Goal: Task Accomplishment & Management: Use online tool/utility

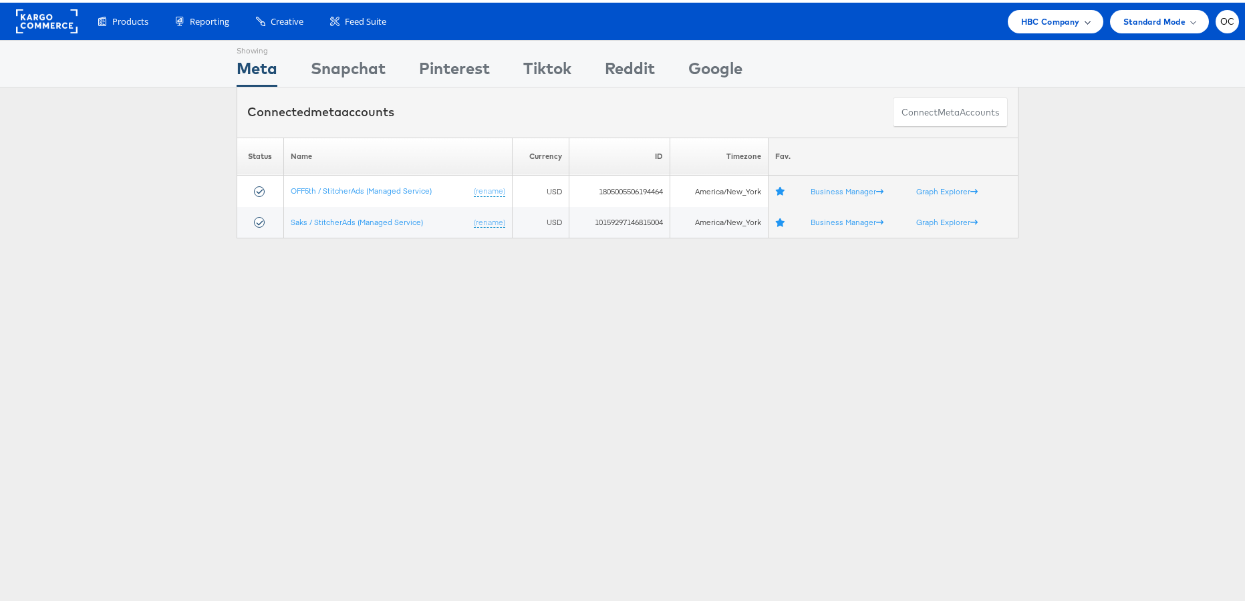
click at [1054, 14] on span "HBC Company" at bounding box center [1050, 19] width 59 height 14
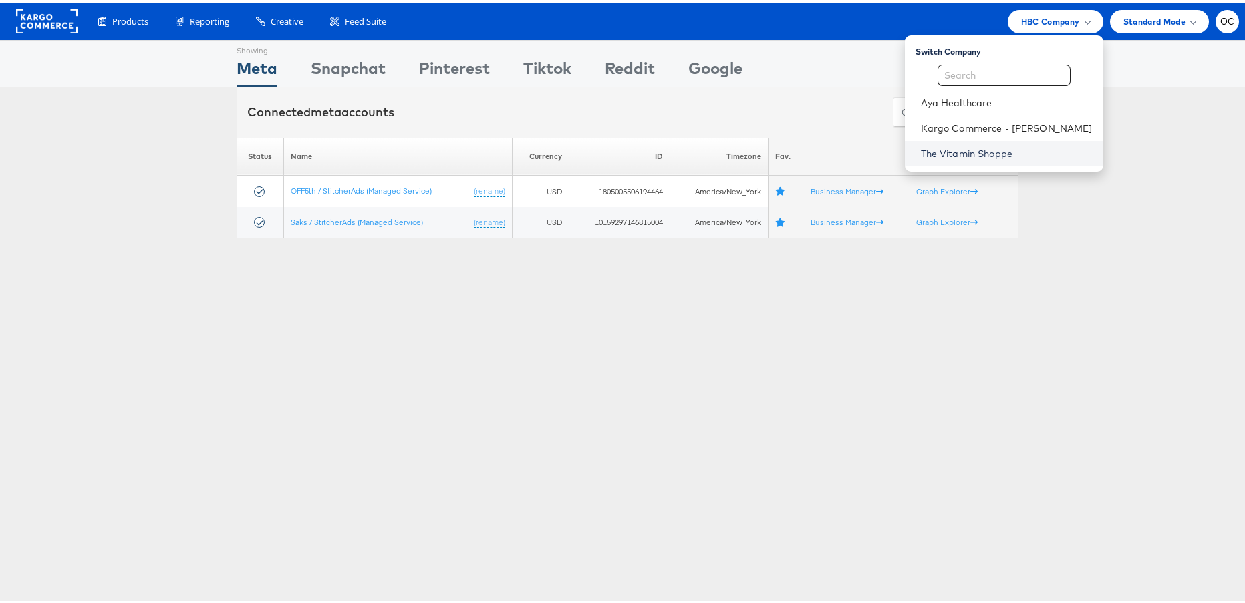
click at [983, 150] on link "The Vitamin Shoppe" at bounding box center [1007, 150] width 172 height 13
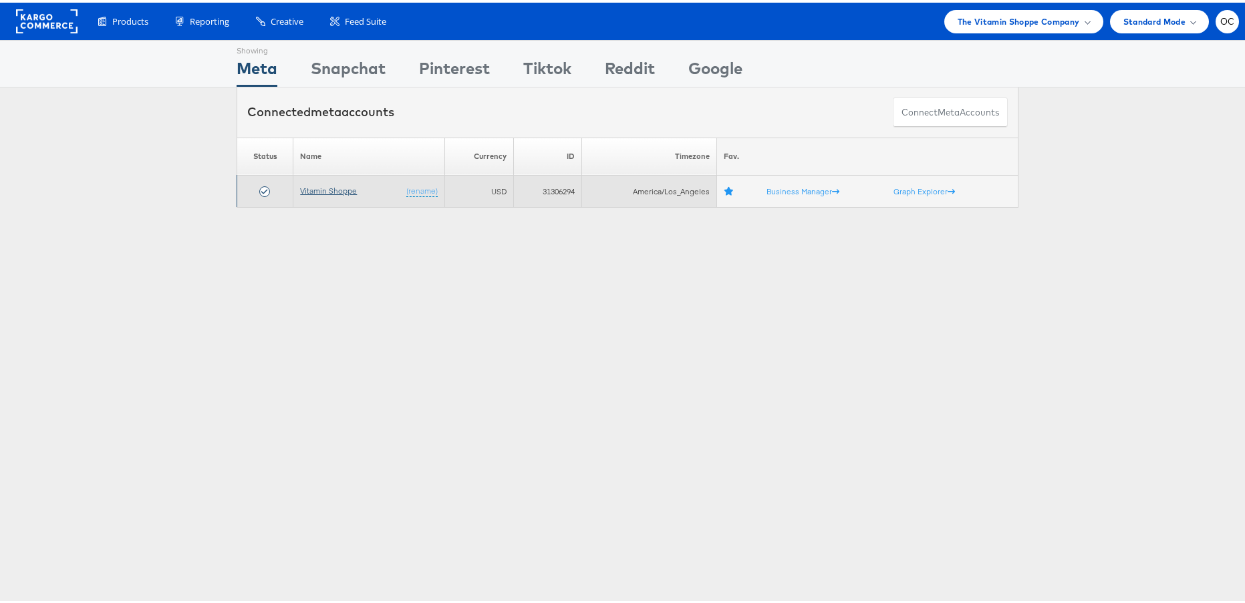
click at [340, 190] on link "Vitamin Shoppe" at bounding box center [328, 188] width 57 height 10
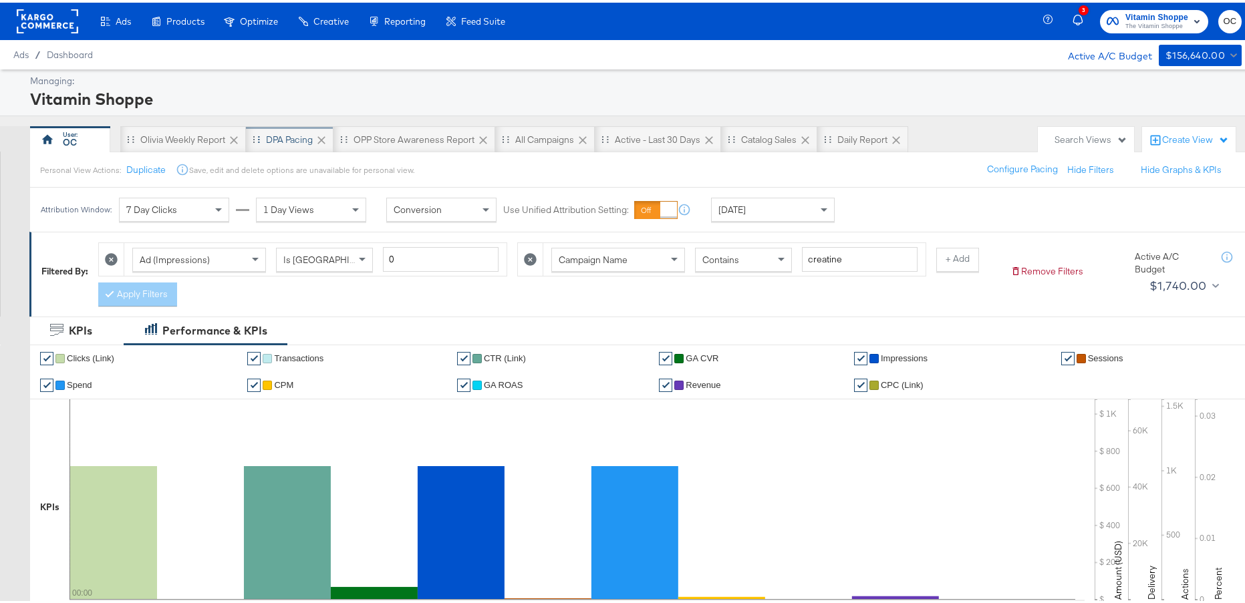
click at [300, 147] on div "DPA Pacing" at bounding box center [290, 137] width 88 height 27
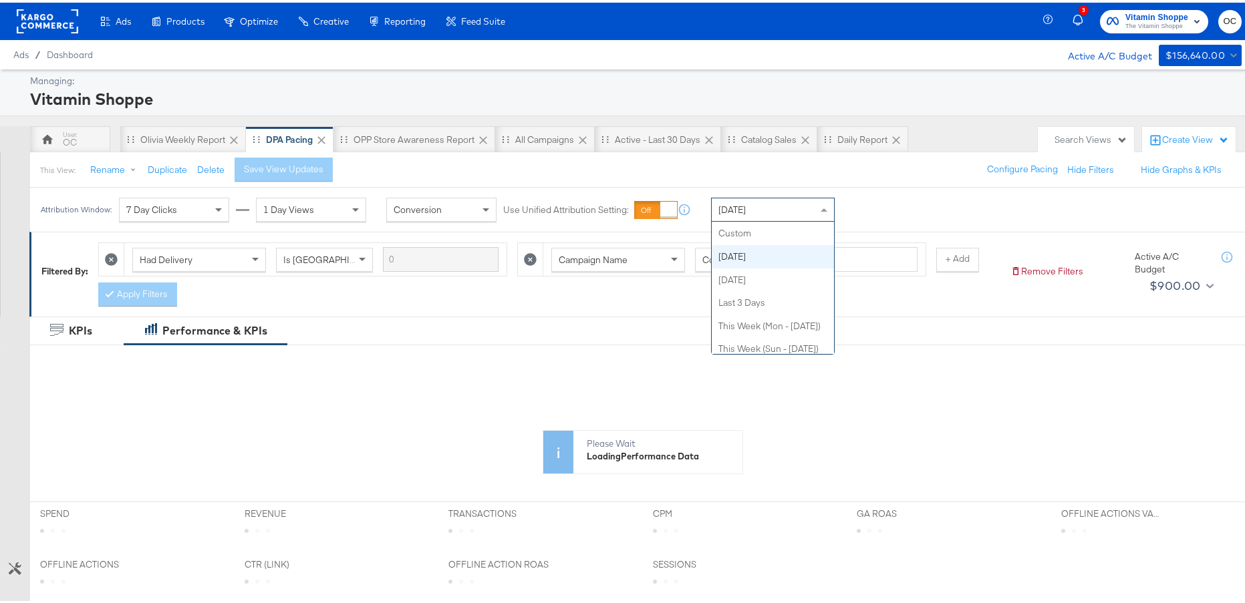
click at [787, 213] on div "Today" at bounding box center [773, 207] width 122 height 23
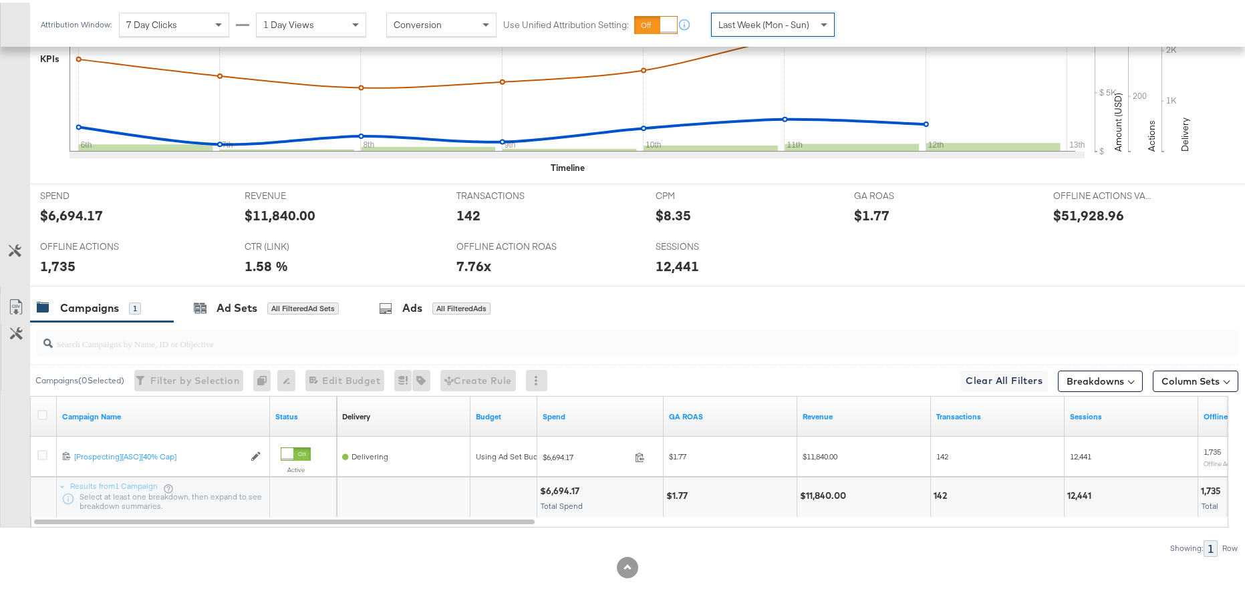
scroll to position [458, 0]
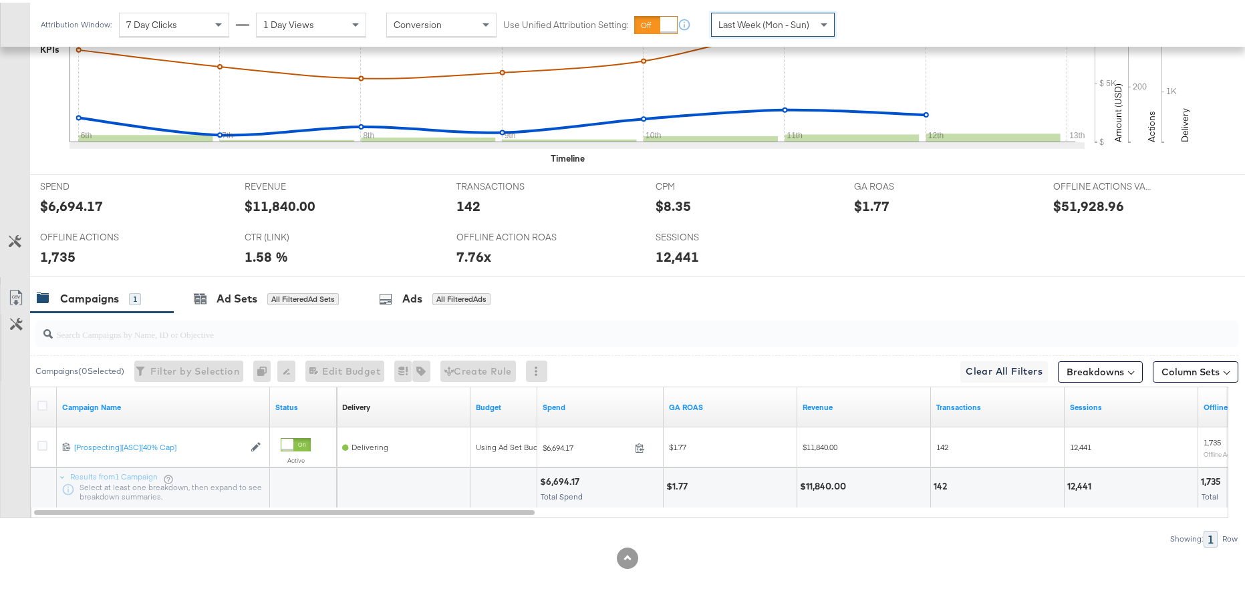
click at [783, 29] on div "Last Week (Mon - Sun)" at bounding box center [773, 22] width 122 height 23
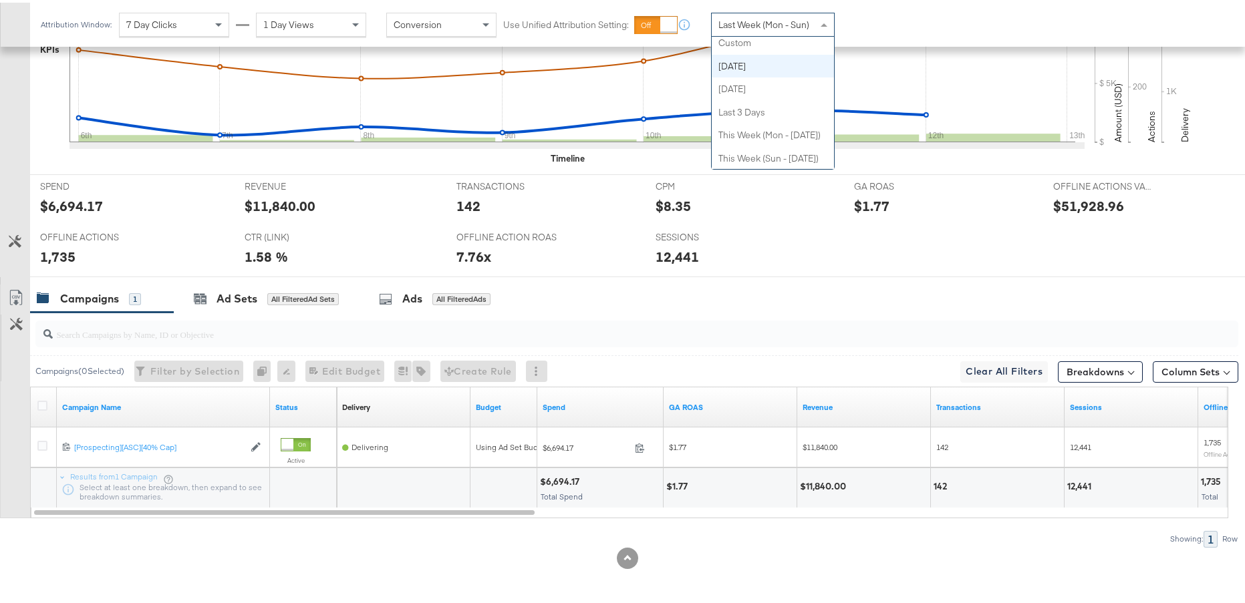
scroll to position [0, 0]
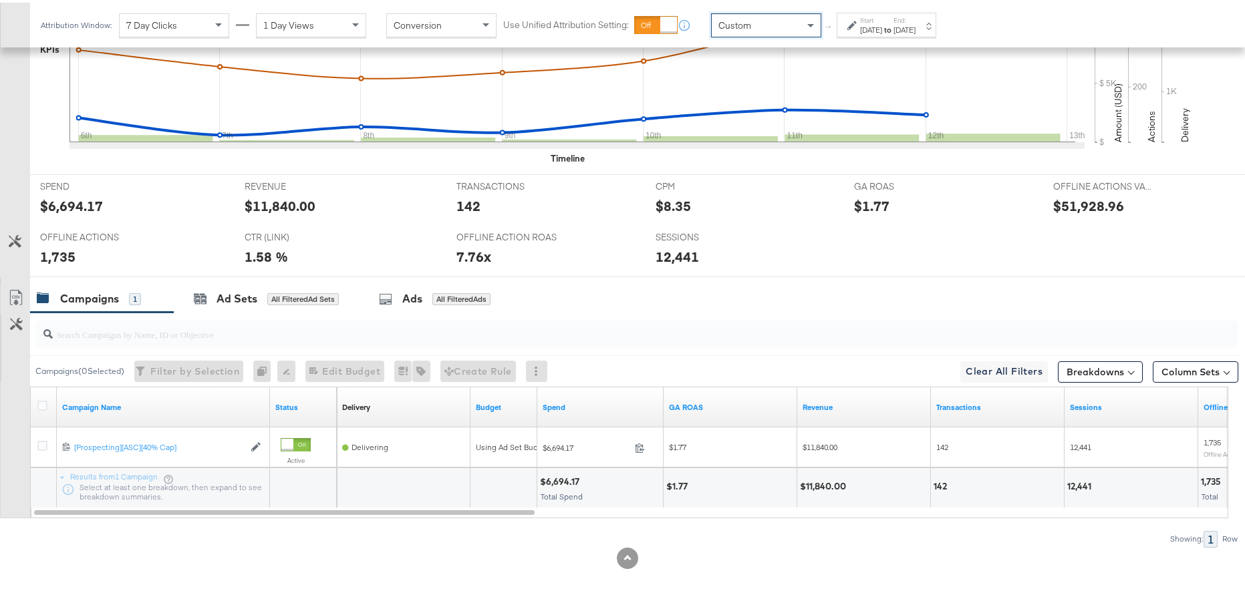
click at [915, 26] on div "Oct 14th 2025" at bounding box center [904, 27] width 22 height 11
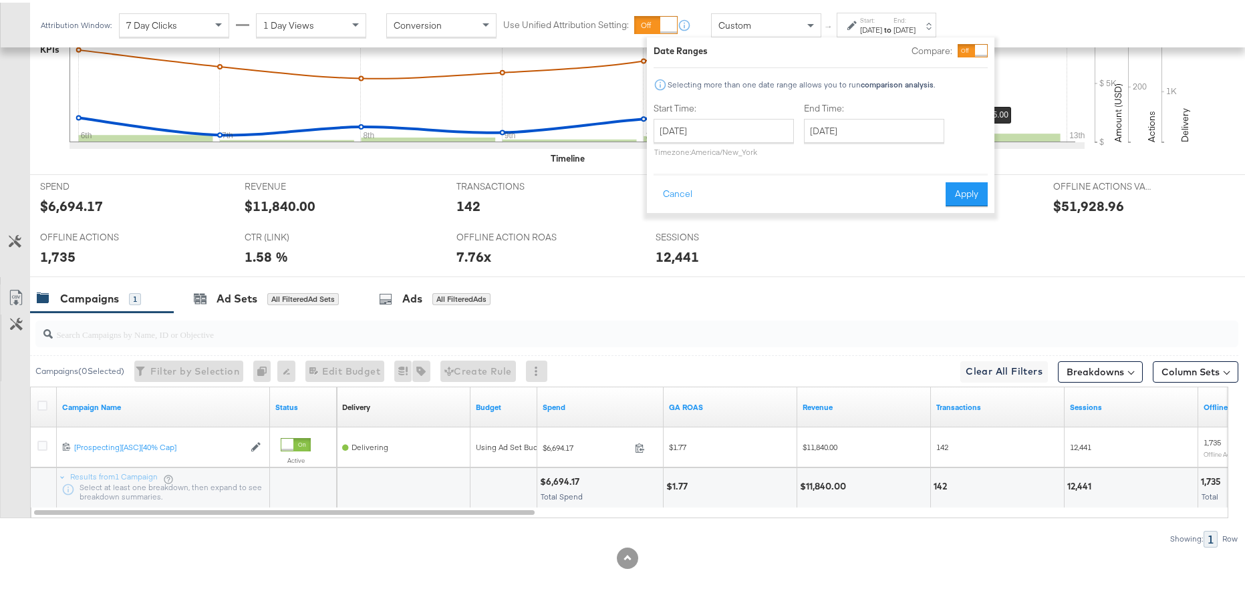
click at [980, 47] on div at bounding box center [981, 48] width 12 height 12
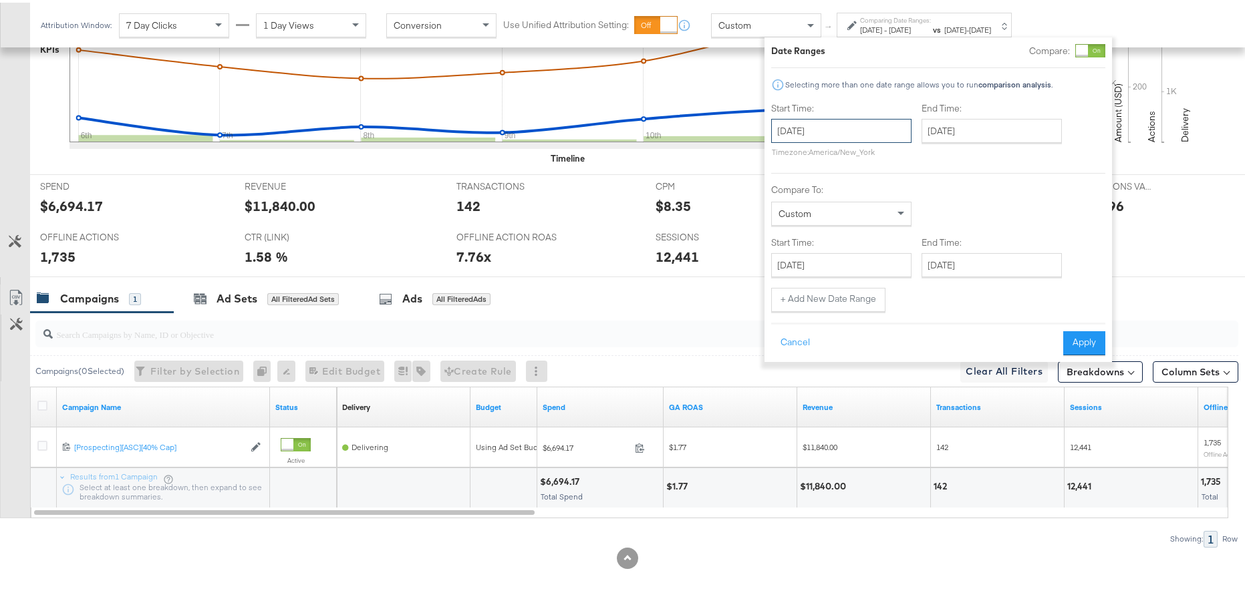
click at [880, 134] on input "October 14th 2025" at bounding box center [841, 128] width 140 height 24
click at [815, 198] on td "29" at bounding box center [809, 195] width 23 height 19
type input "September 29th 2025"
click at [962, 134] on input "October 14th 2025" at bounding box center [993, 128] width 140 height 24
click at [933, 214] on td "5" at bounding box center [938, 214] width 23 height 19
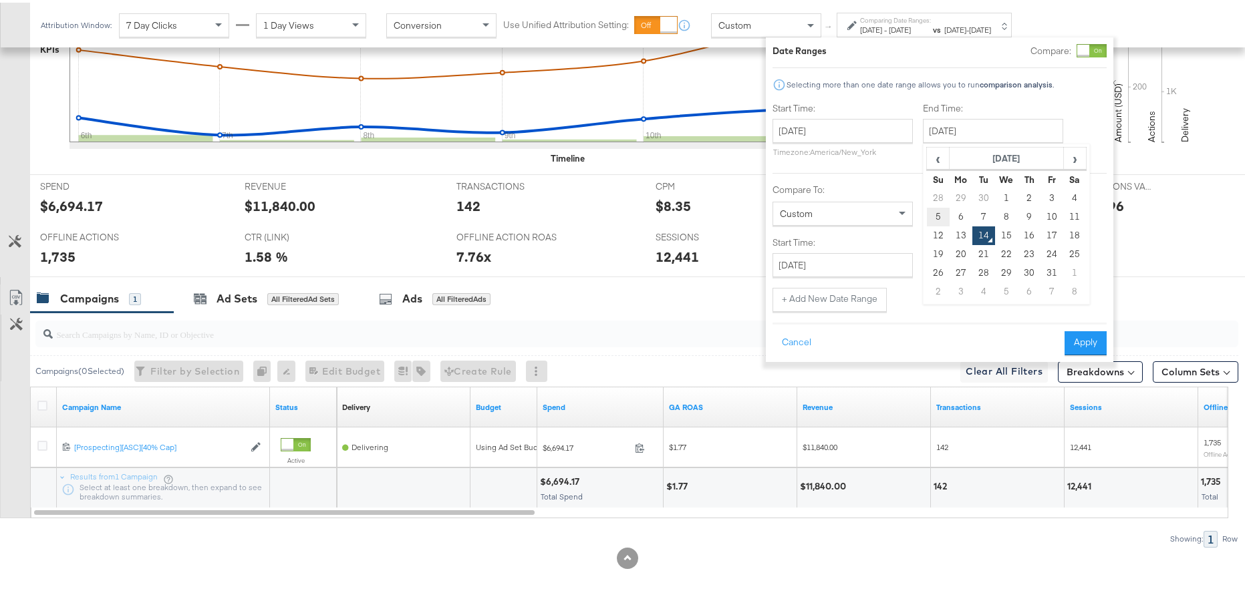
type input "October 5th 2025"
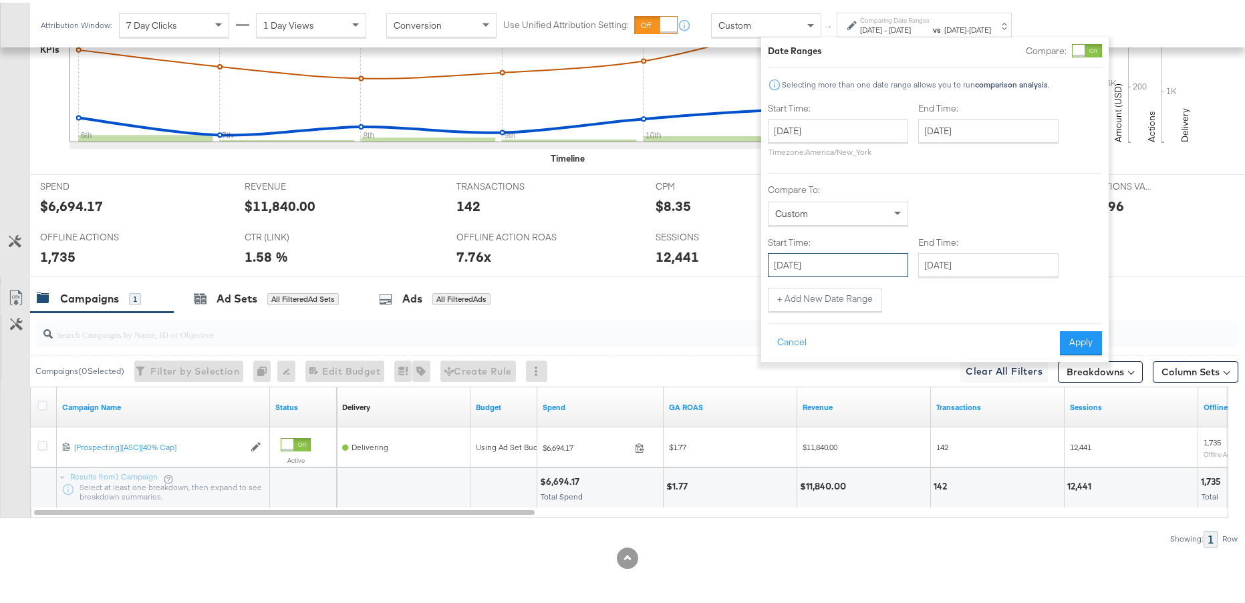
click at [865, 269] on input "October 14th 2025" at bounding box center [838, 263] width 140 height 24
click at [800, 345] on td "6" at bounding box center [806, 348] width 23 height 19
type input "October 6th 2025"
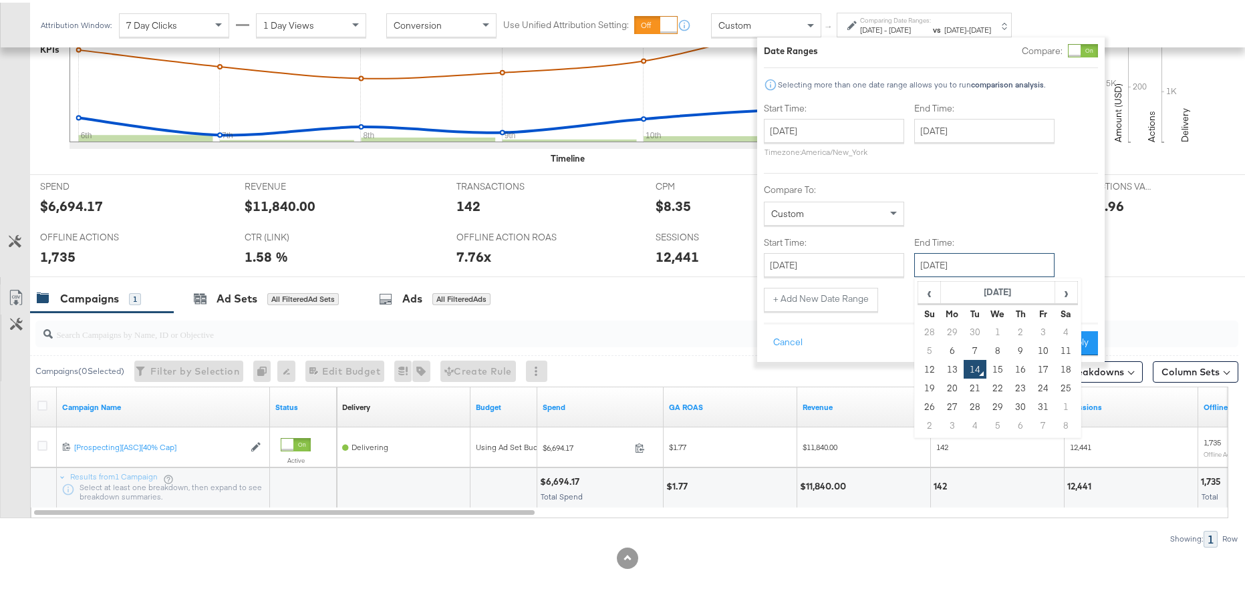
click at [960, 263] on input "October 14th 2025" at bounding box center [984, 263] width 140 height 24
click at [928, 364] on td "12" at bounding box center [929, 367] width 23 height 19
type input "October 12th 2025"
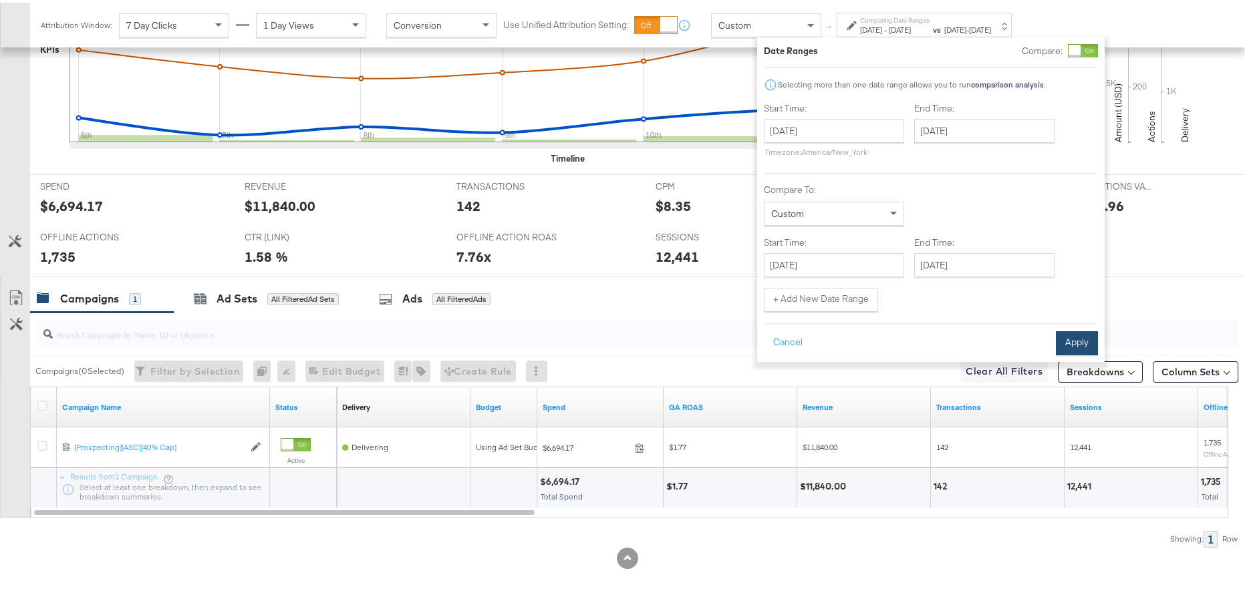
click at [1073, 342] on button "Apply" at bounding box center [1077, 341] width 42 height 24
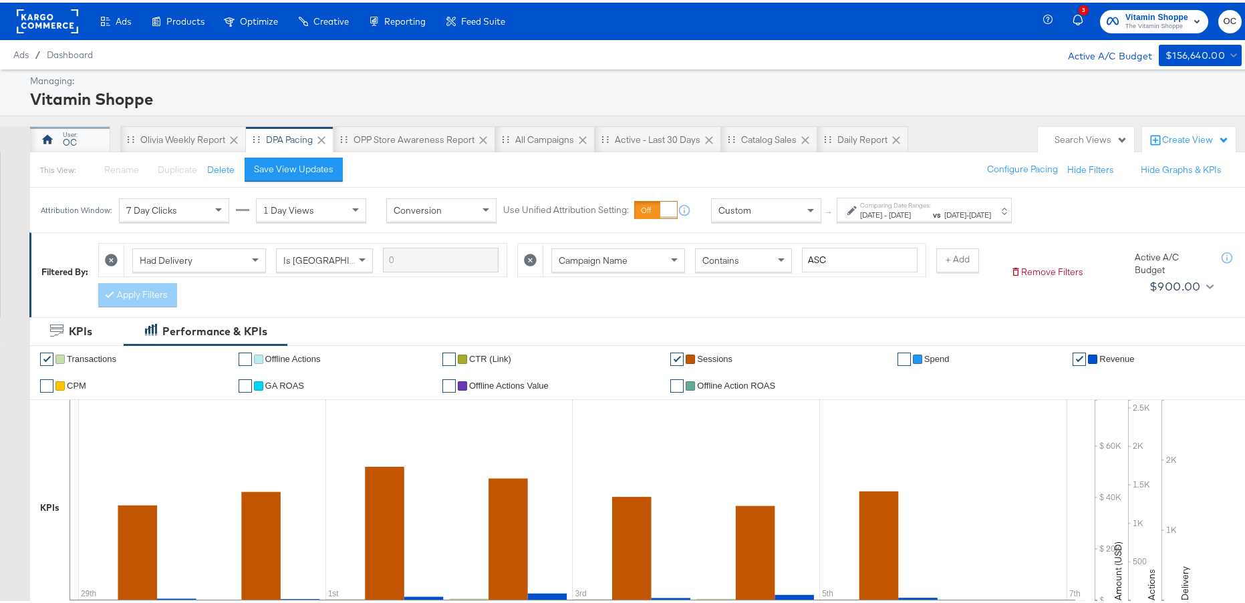
click at [66, 144] on div "OC" at bounding box center [70, 140] width 14 height 13
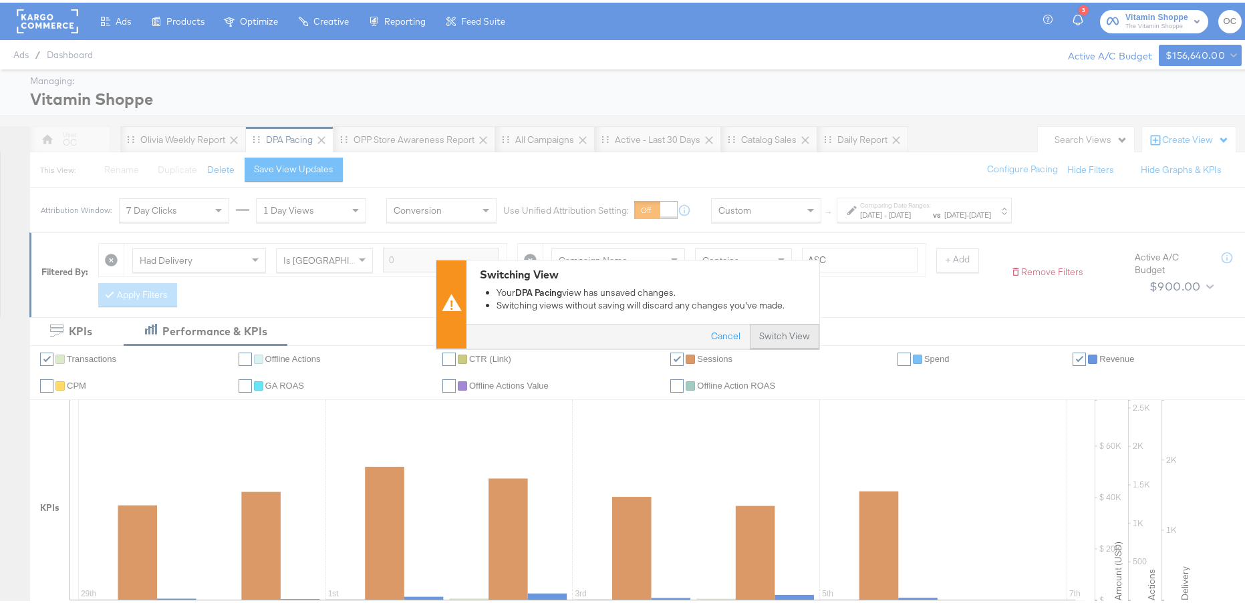
click at [783, 324] on button "Switch View" at bounding box center [784, 334] width 69 height 24
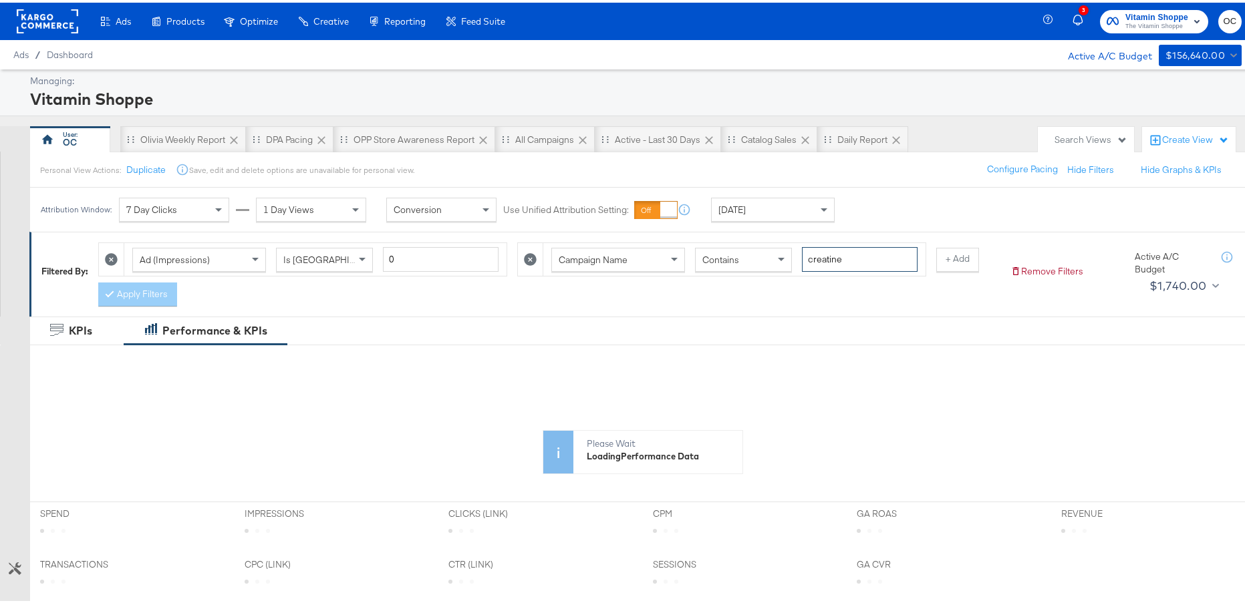
click at [802, 257] on input "creatine" at bounding box center [860, 257] width 116 height 25
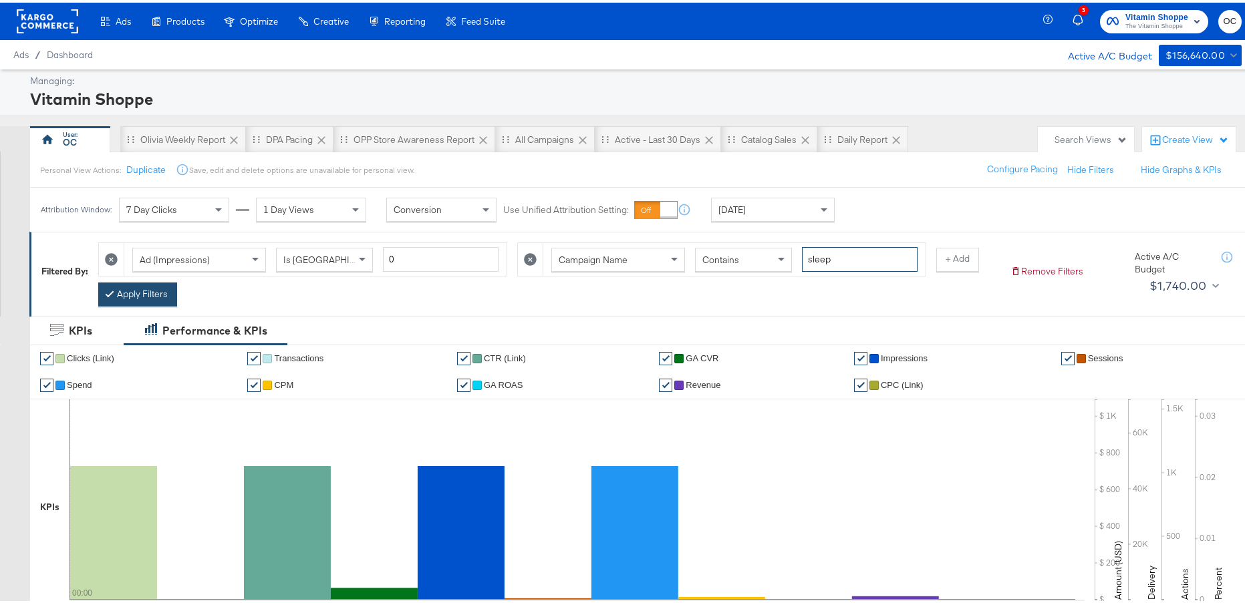
type input "sleep"
click at [149, 293] on button "Apply Filters" at bounding box center [137, 292] width 79 height 24
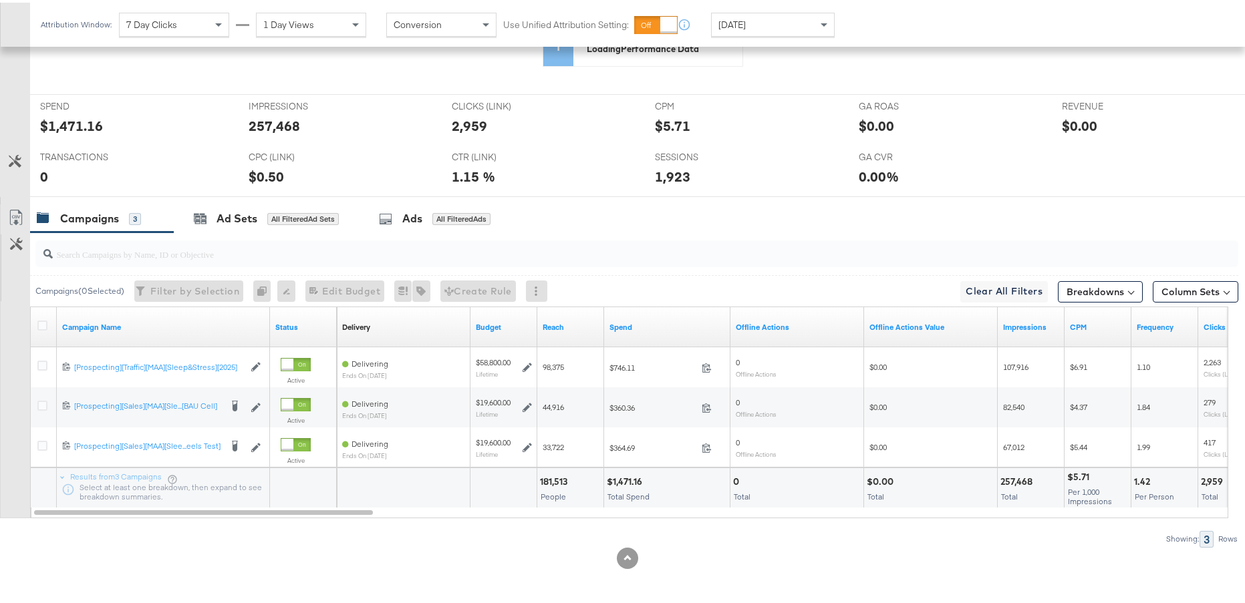
scroll to position [538, 0]
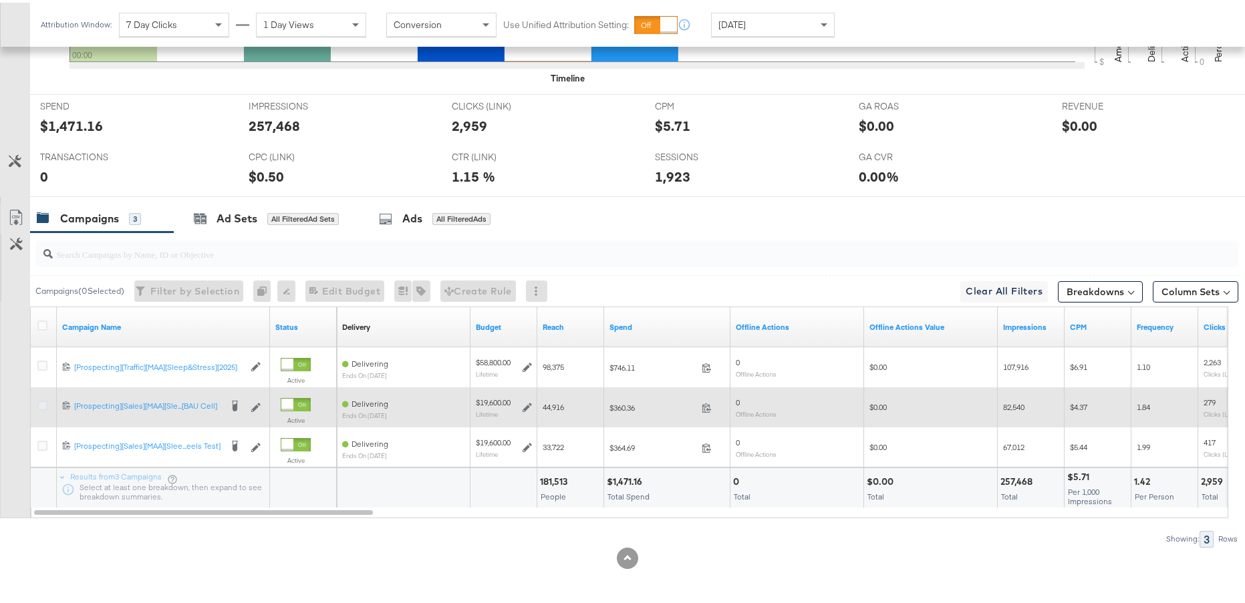
click at [43, 406] on icon at bounding box center [42, 403] width 10 height 10
click at [0, 0] on input "checkbox" at bounding box center [0, 0] width 0 height 0
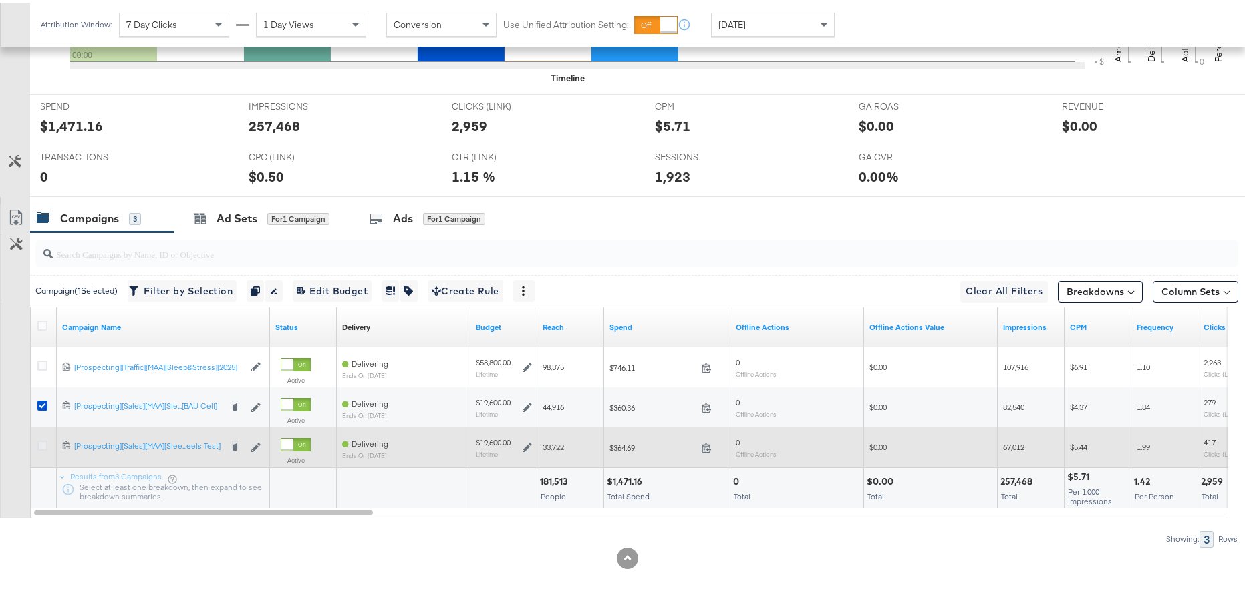
click at [43, 441] on icon at bounding box center [42, 443] width 10 height 10
click at [0, 0] on input "checkbox" at bounding box center [0, 0] width 0 height 0
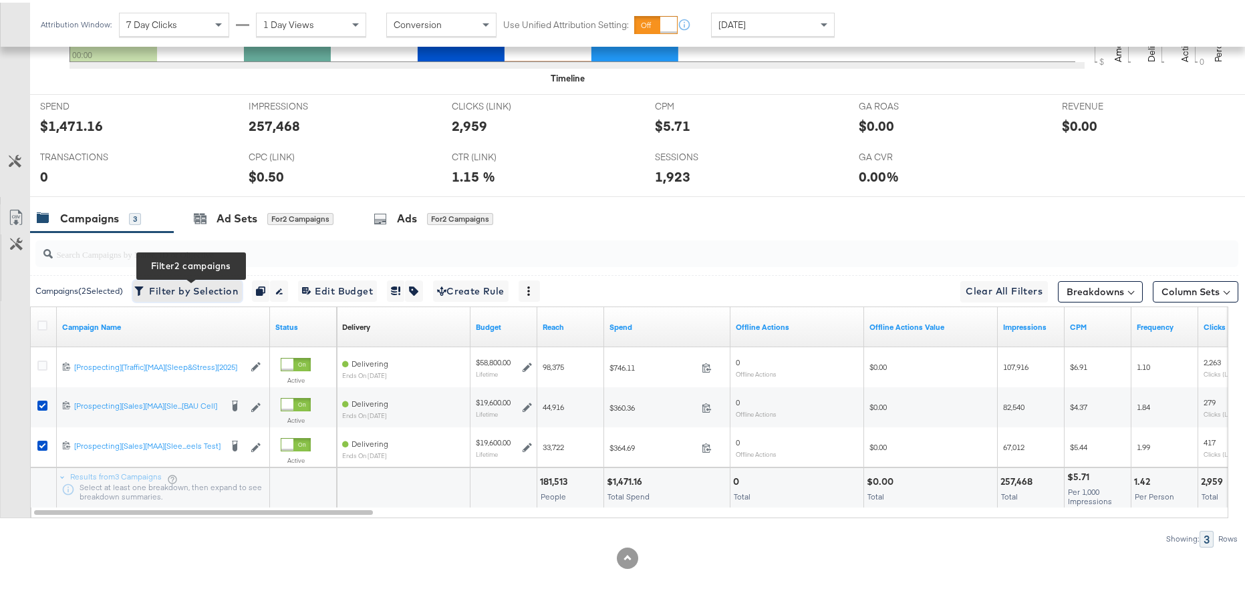
click at [215, 294] on span "Filter by Selection Filter 2 campaigns" at bounding box center [187, 289] width 101 height 17
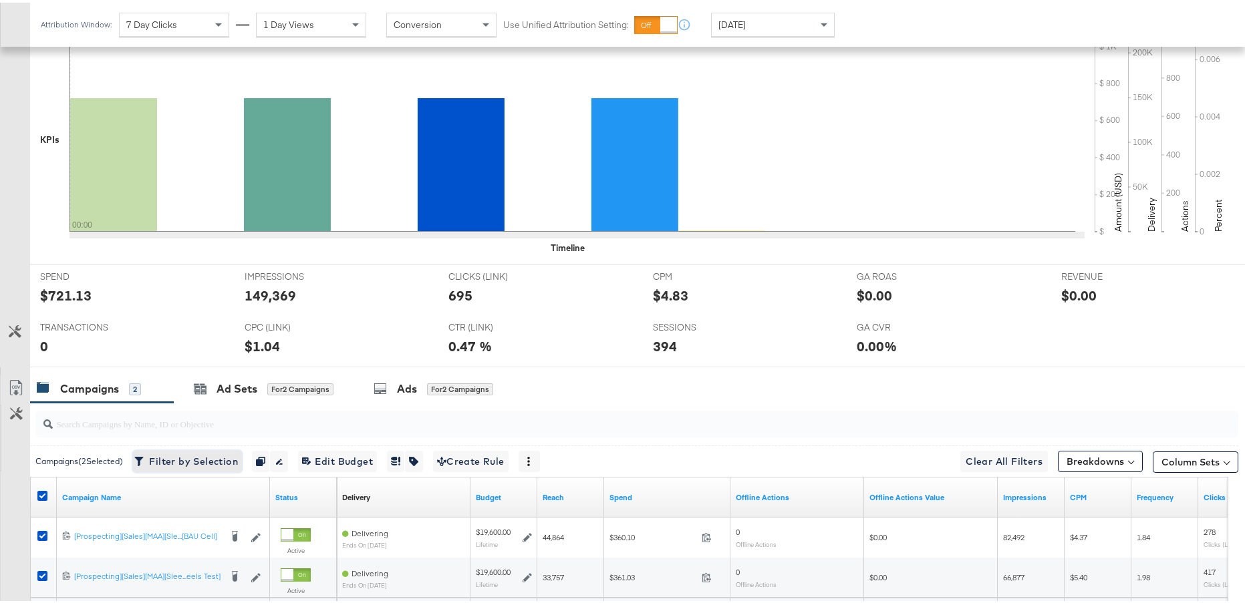
scroll to position [478, 0]
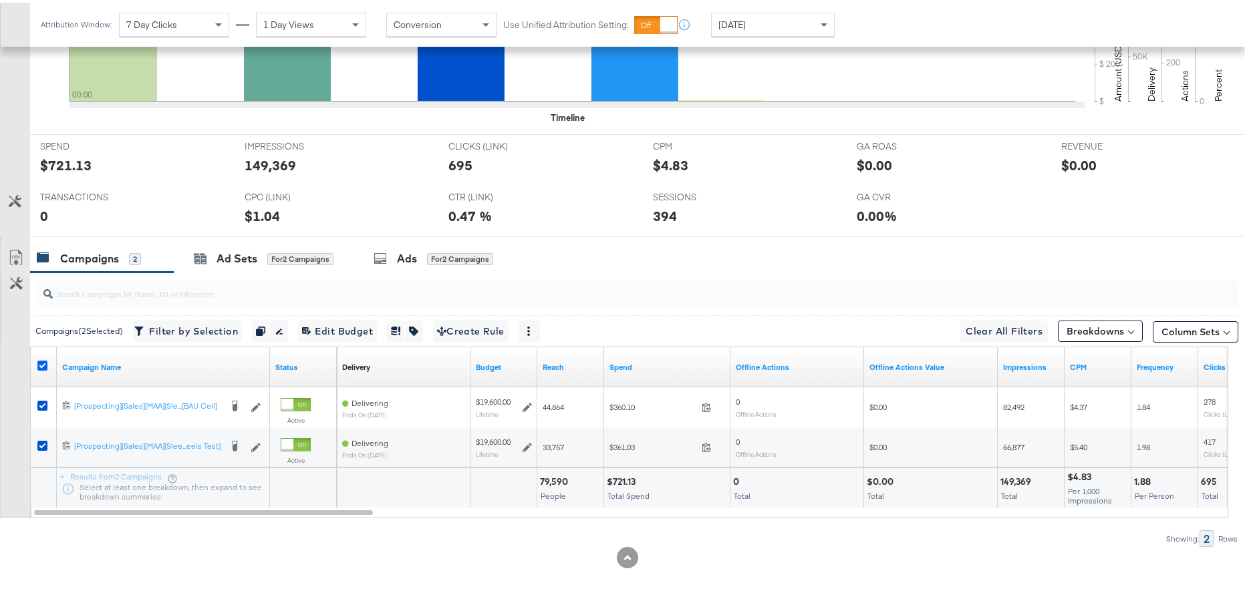
click at [45, 364] on icon at bounding box center [42, 363] width 10 height 10
click at [0, 0] on input "checkbox" at bounding box center [0, 0] width 0 height 0
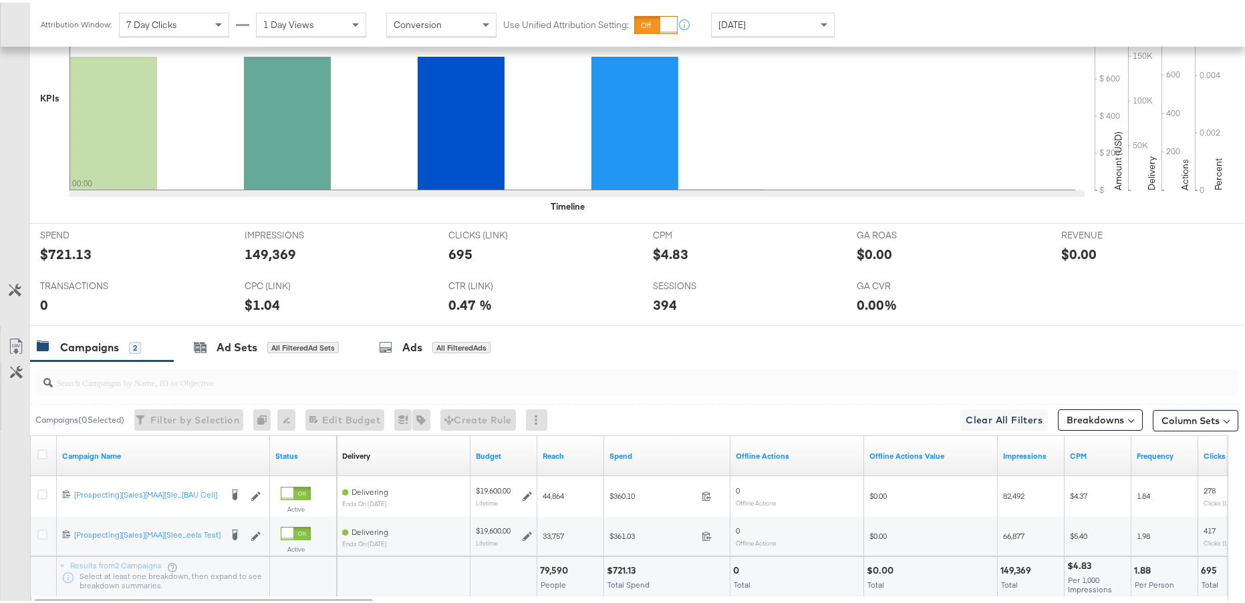
scroll to position [360, 0]
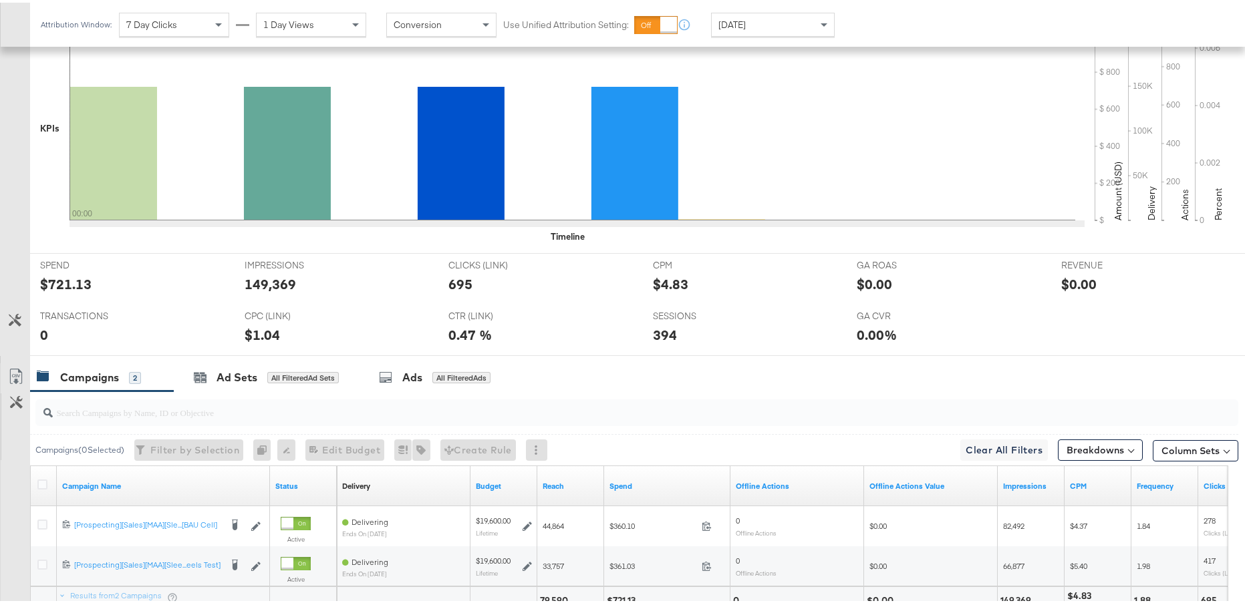
click at [783, 24] on div "Today" at bounding box center [773, 22] width 122 height 23
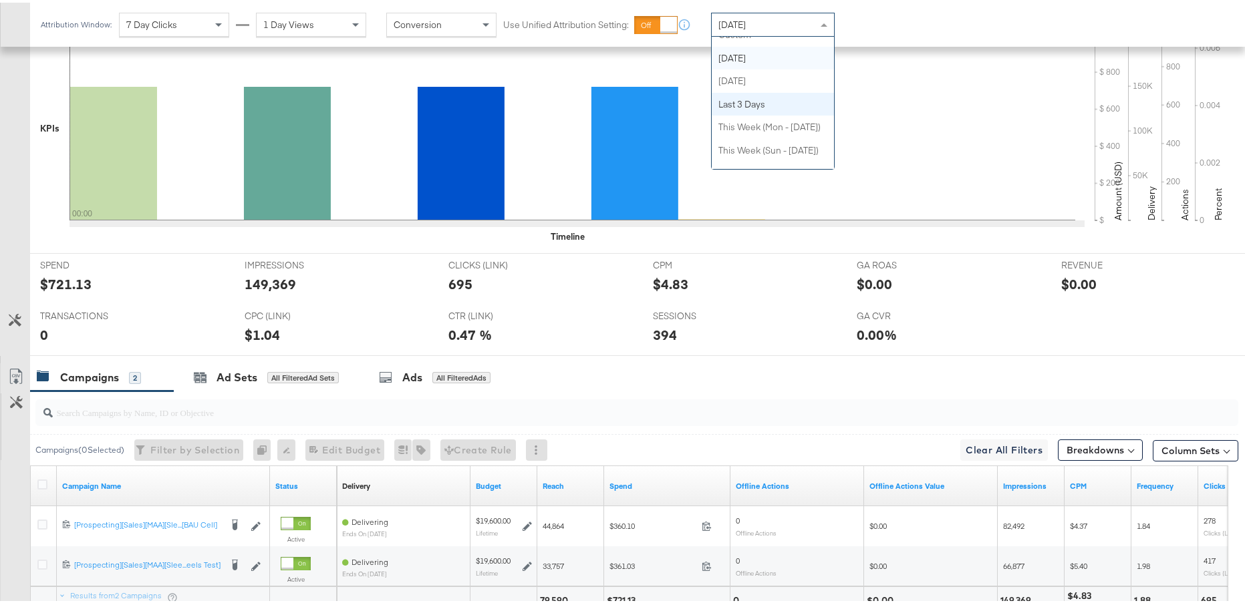
scroll to position [0, 0]
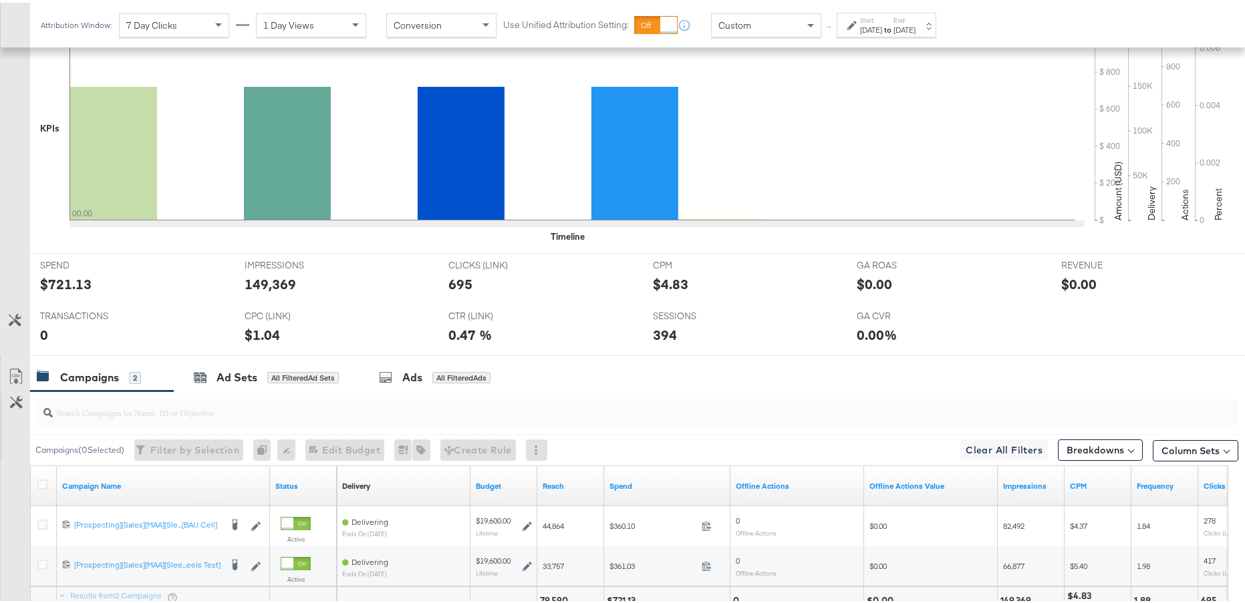
click at [882, 29] on div "Oct 14th 2025" at bounding box center [871, 27] width 22 height 11
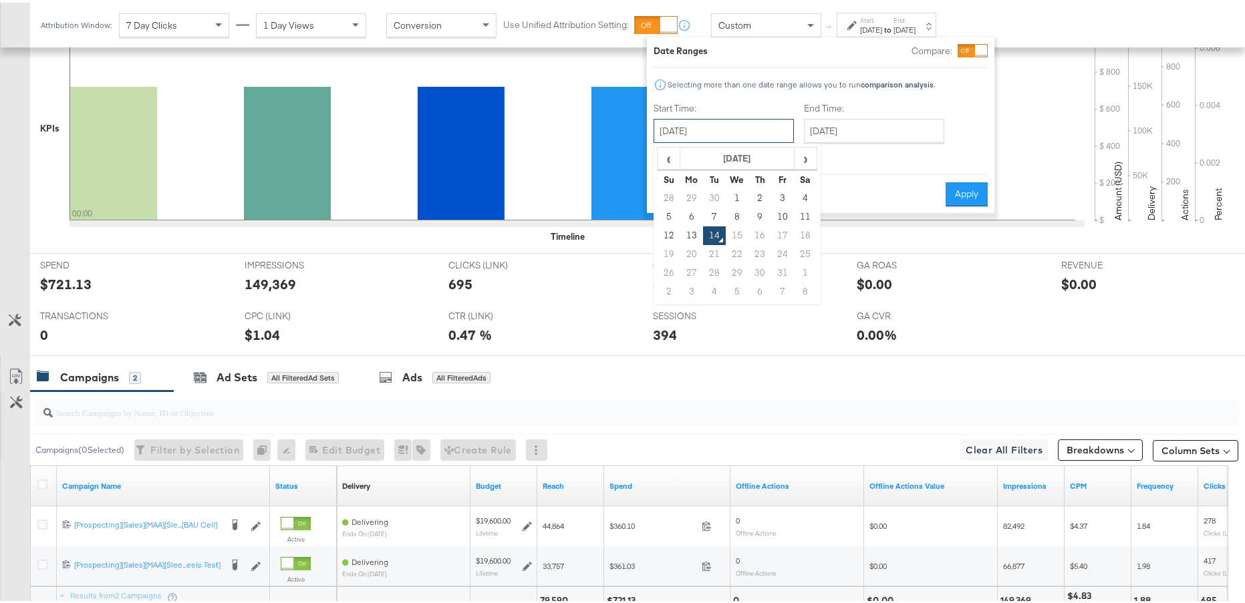
click at [748, 127] on input "October 14th 2025" at bounding box center [724, 128] width 140 height 24
click at [716, 199] on td "30" at bounding box center [714, 195] width 23 height 19
type input "September 30th 2025"
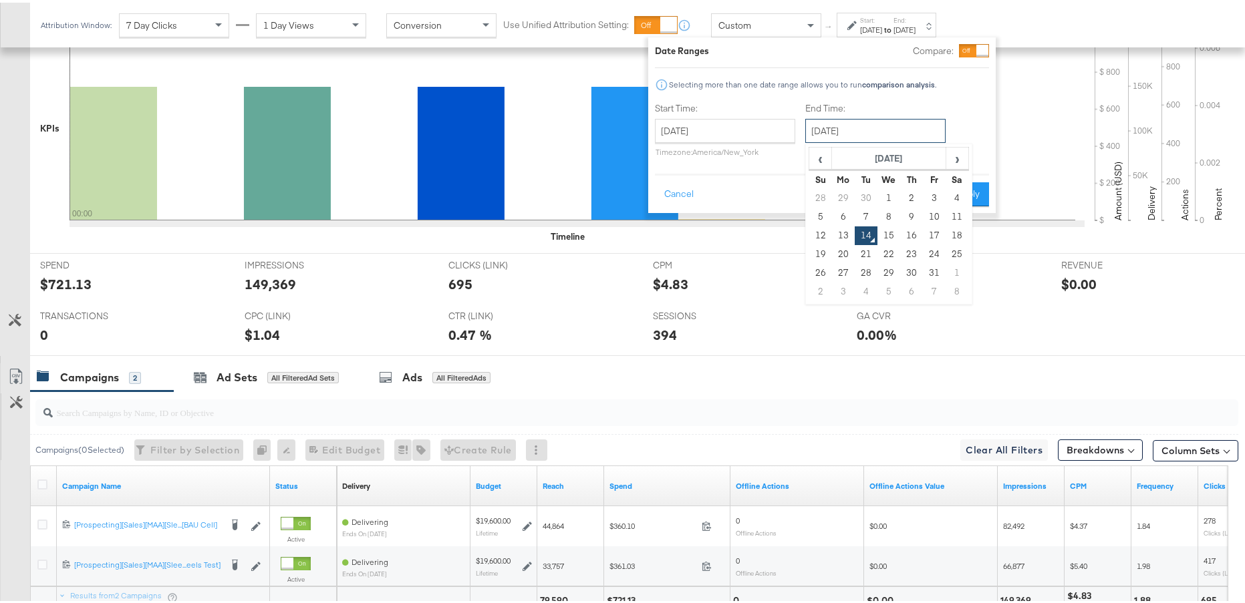
click at [856, 130] on input "October 14th 2025" at bounding box center [875, 128] width 140 height 24
click at [843, 235] on td "13" at bounding box center [843, 233] width 23 height 19
type input "October 13th 2025"
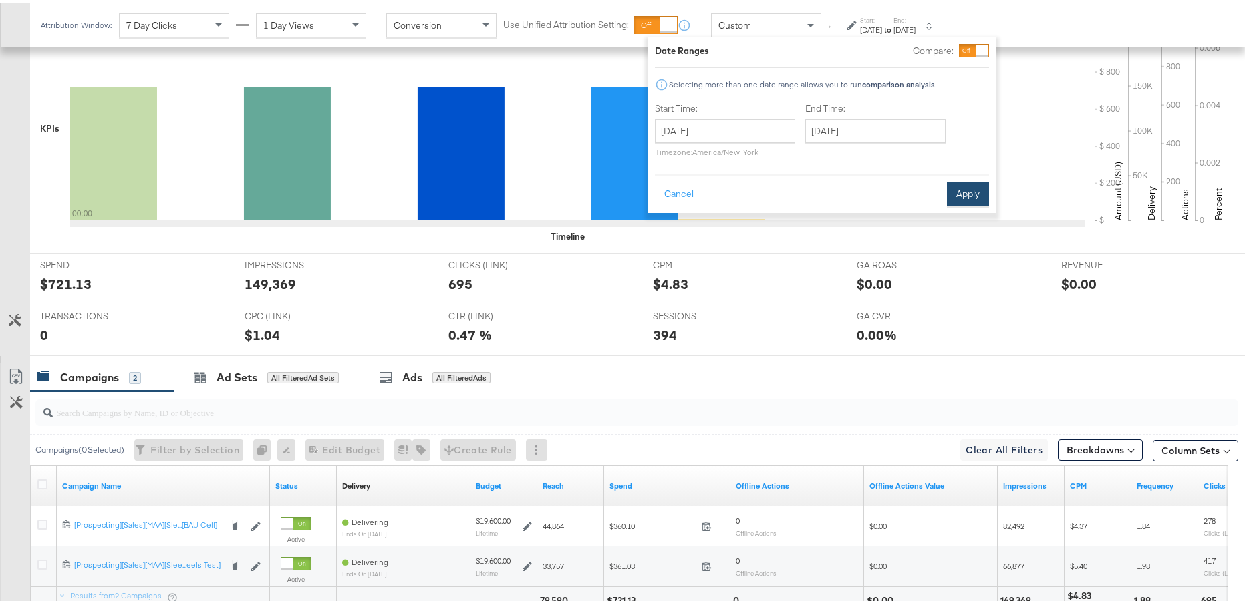
click at [970, 194] on button "Apply" at bounding box center [968, 192] width 42 height 24
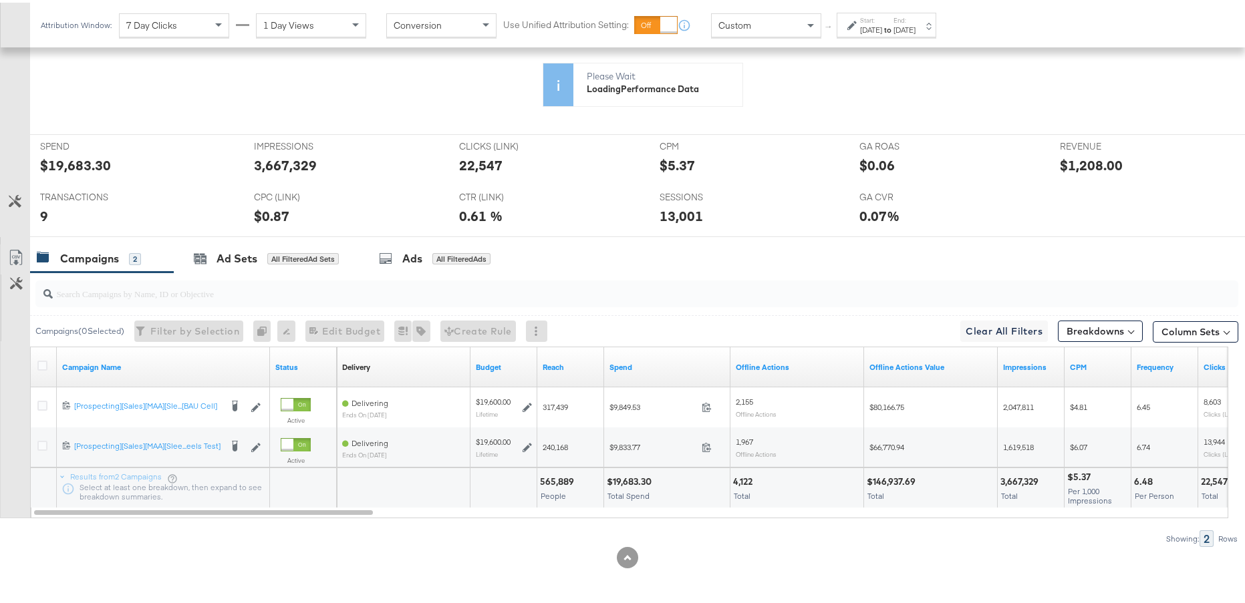
scroll to position [479, 0]
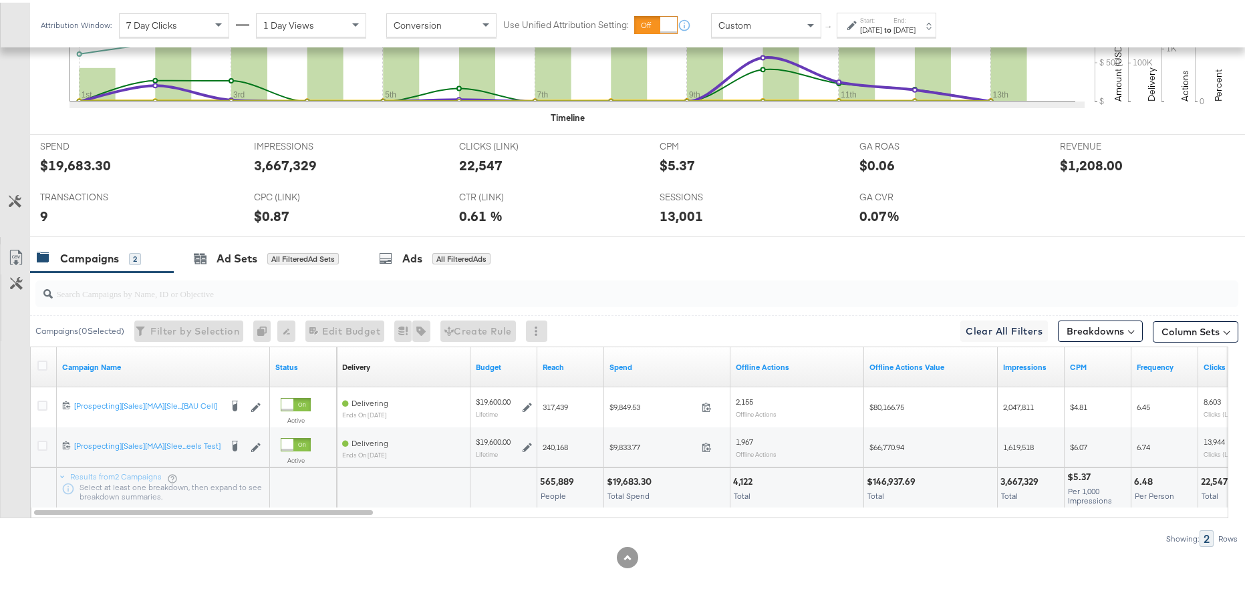
click at [372, 523] on div "Campaigns ( 0 Selected) Filter by Selection Filter 0 campaigns 0 Rename 0 campa…" at bounding box center [619, 407] width 1238 height 275
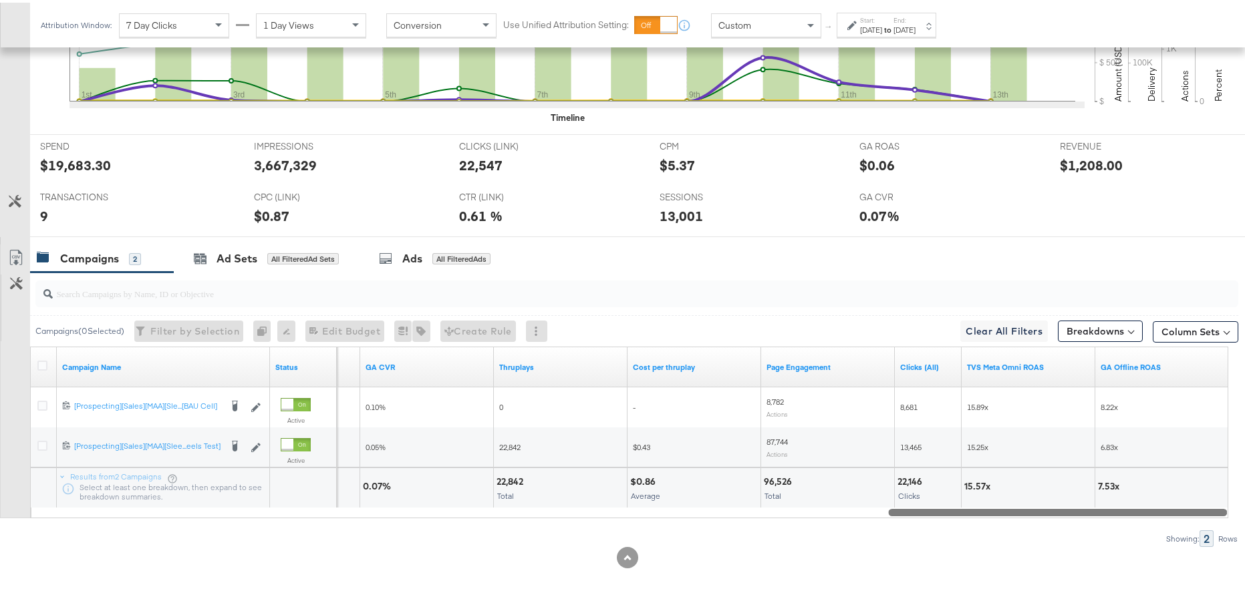
drag, startPoint x: 370, startPoint y: 512, endPoint x: 1238, endPoint y: 466, distance: 869.3
click at [1238, 466] on div "KPIs Performance & KPIs Customize KPIs ✔ Clicks (Link) ✔ Transactions ✔ CTR (Li…" at bounding box center [627, 209] width 1255 height 787
click at [1212, 333] on button "Column Sets" at bounding box center [1196, 329] width 86 height 21
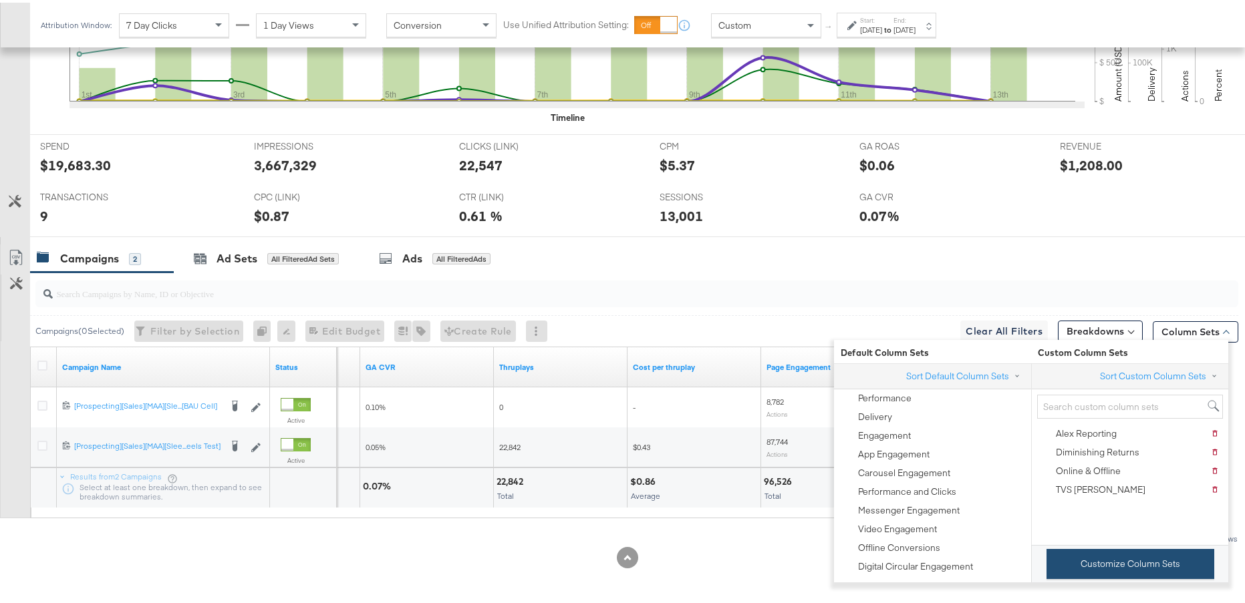
click at [1122, 573] on button "Customize Column Sets" at bounding box center [1130, 562] width 168 height 30
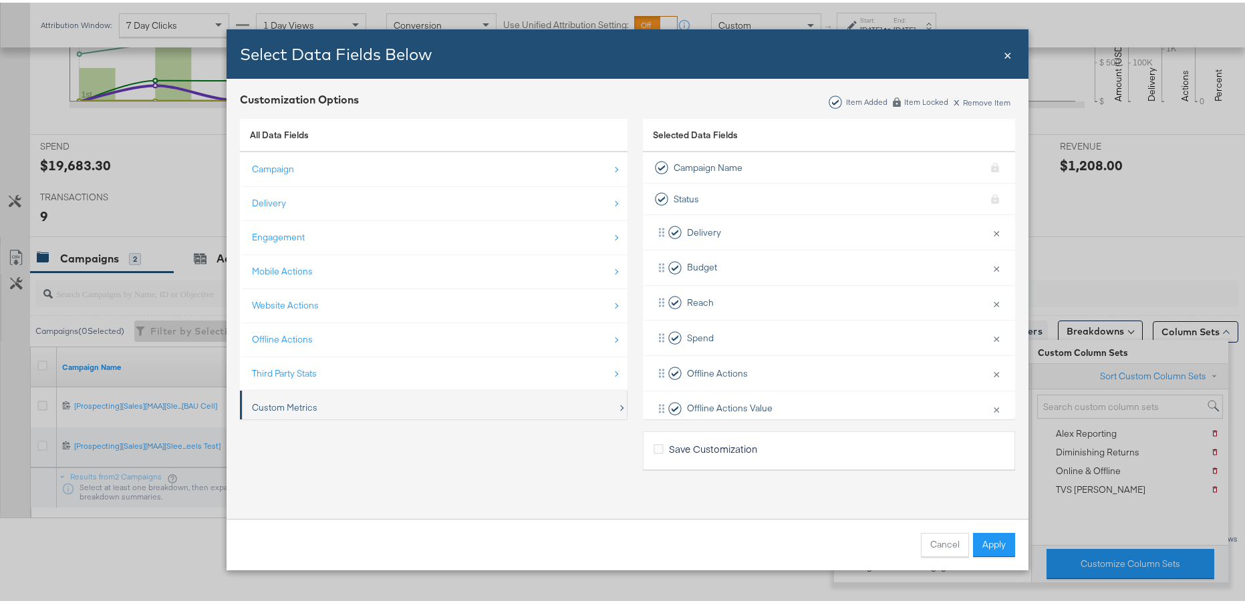
click at [447, 402] on div "Custom Metrics" at bounding box center [435, 405] width 366 height 27
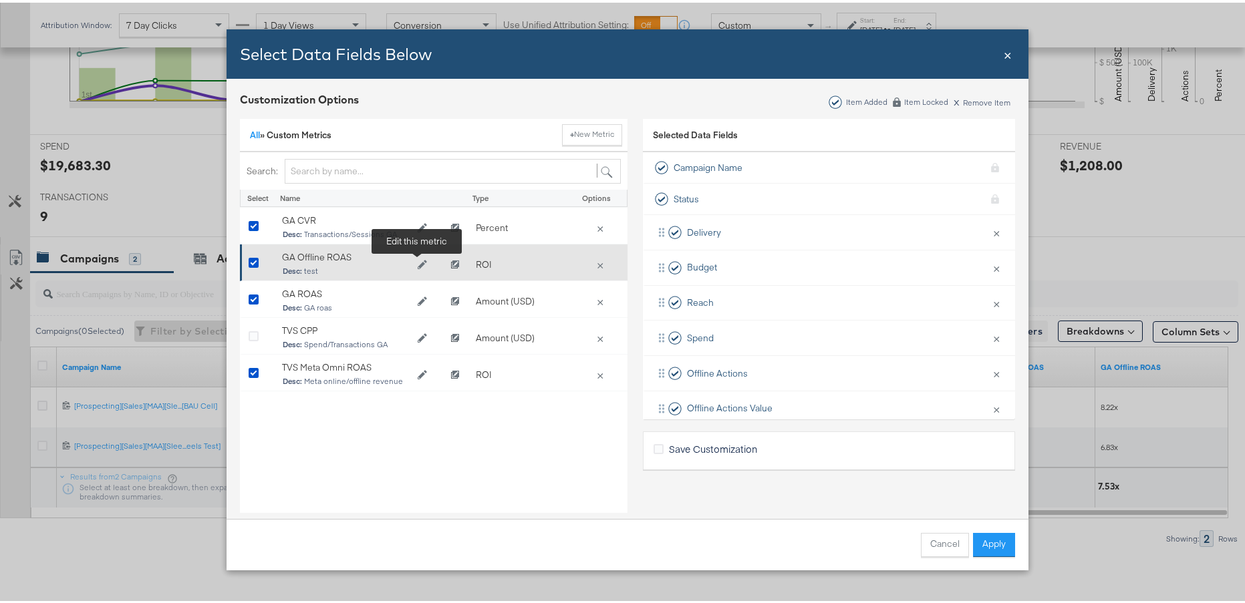
click at [422, 265] on button "Edit GA Offline ROAS" at bounding box center [422, 263] width 27 height 20
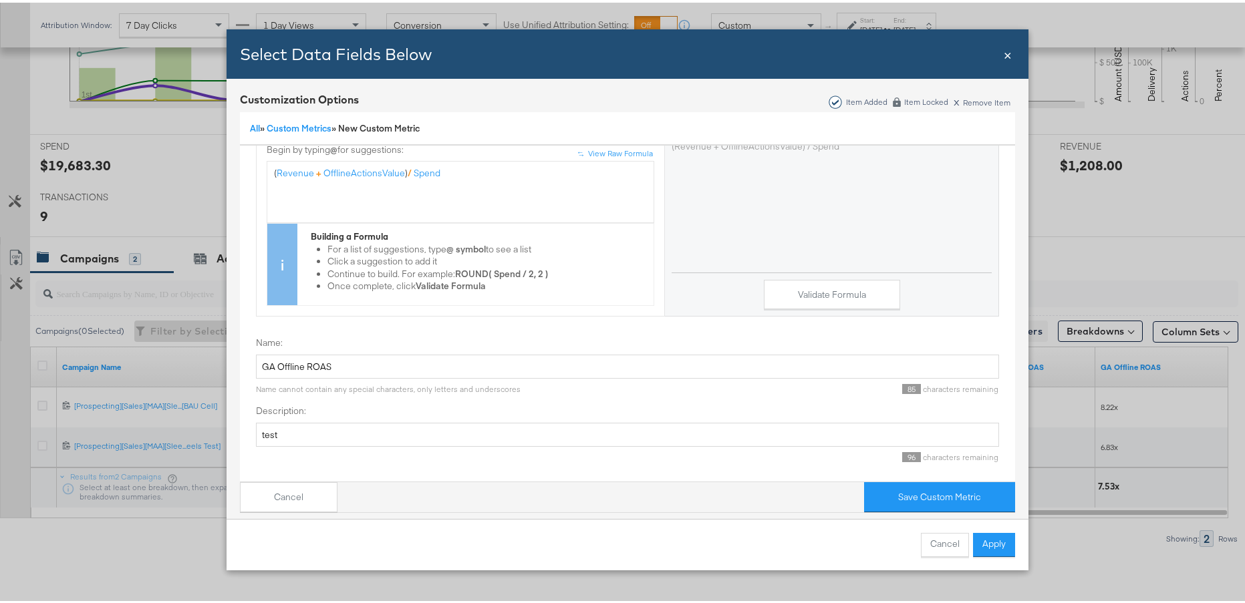
scroll to position [166, 0]
click at [273, 356] on input "GA Offline ROAS" at bounding box center [627, 364] width 743 height 25
click at [272, 356] on input "GA + Offline ROAS" at bounding box center [627, 364] width 743 height 25
click at [281, 353] on input "GA + Offline ROAS" at bounding box center [627, 364] width 743 height 25
type input "GA + Offline ROAS"
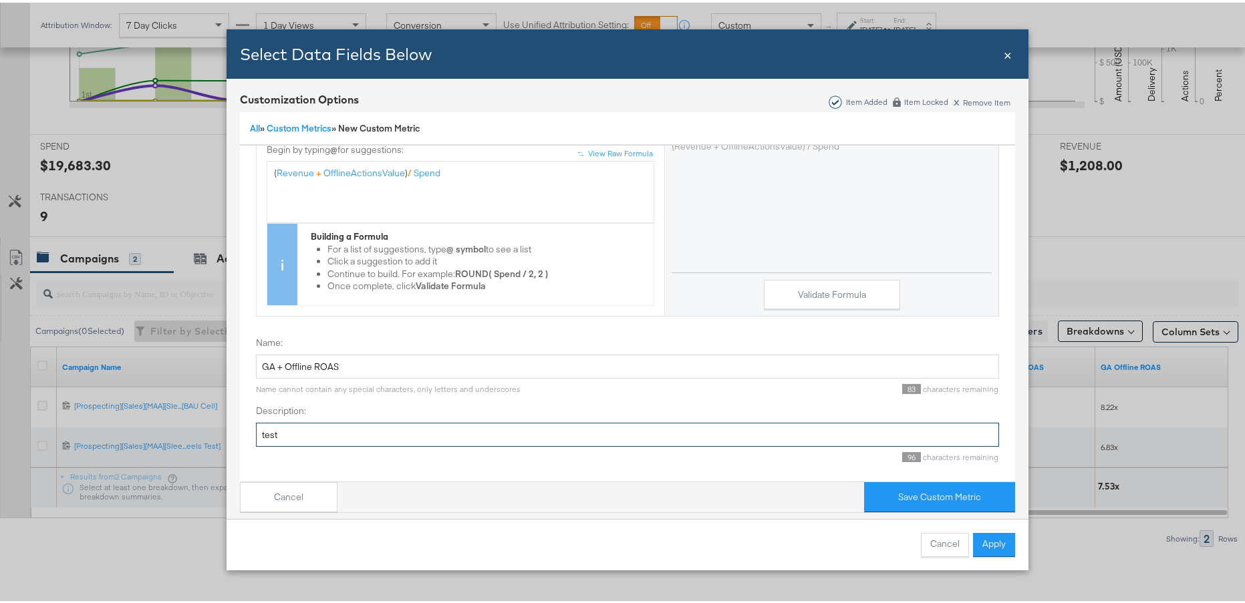
drag, startPoint x: 281, startPoint y: 420, endPoint x: 233, endPoint y: 421, distance: 48.1
click at [233, 421] on div "Customization Options Item Added Item Locked x Remove Item All » Custom Metrics…" at bounding box center [628, 299] width 802 height 447
type input "GA rev + Meta Offline rev"
click at [911, 488] on button "Save Custom Metric" at bounding box center [939, 495] width 151 height 30
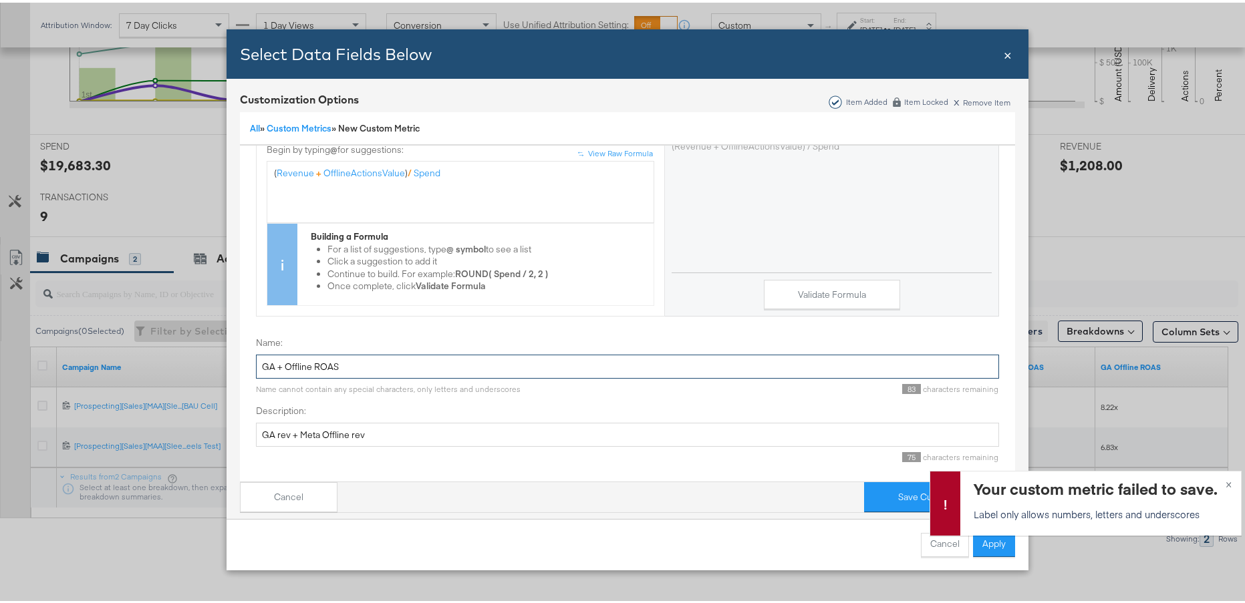
click at [276, 353] on input "GA + Offline ROAS" at bounding box center [627, 364] width 743 height 25
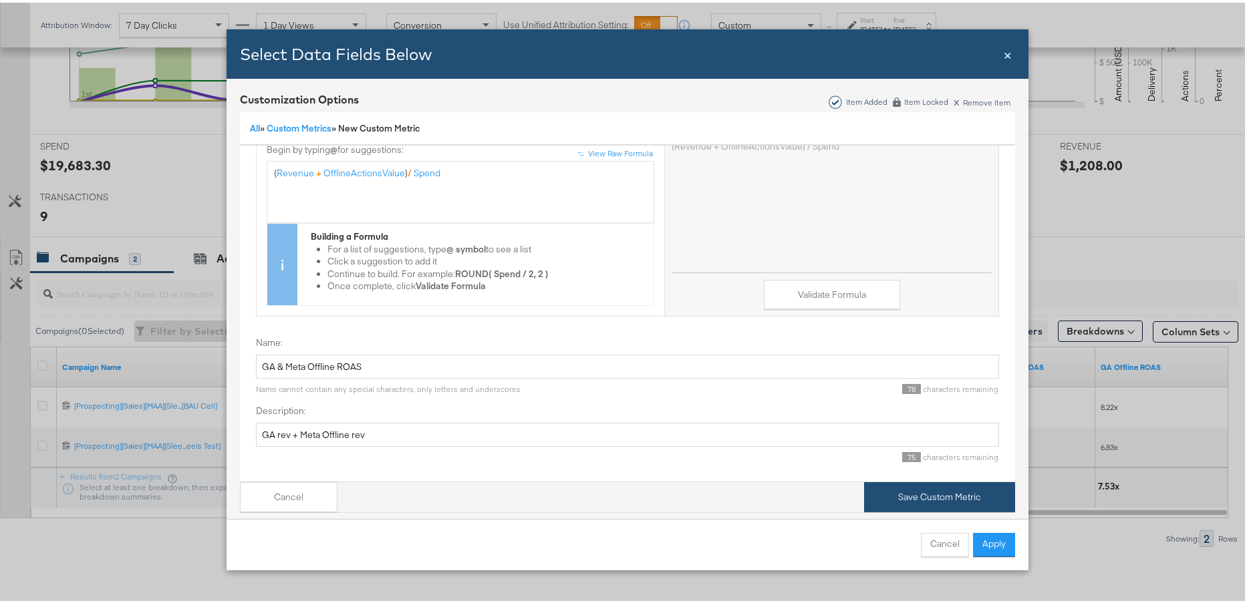
click at [914, 480] on button "Save Custom Metric" at bounding box center [939, 495] width 151 height 30
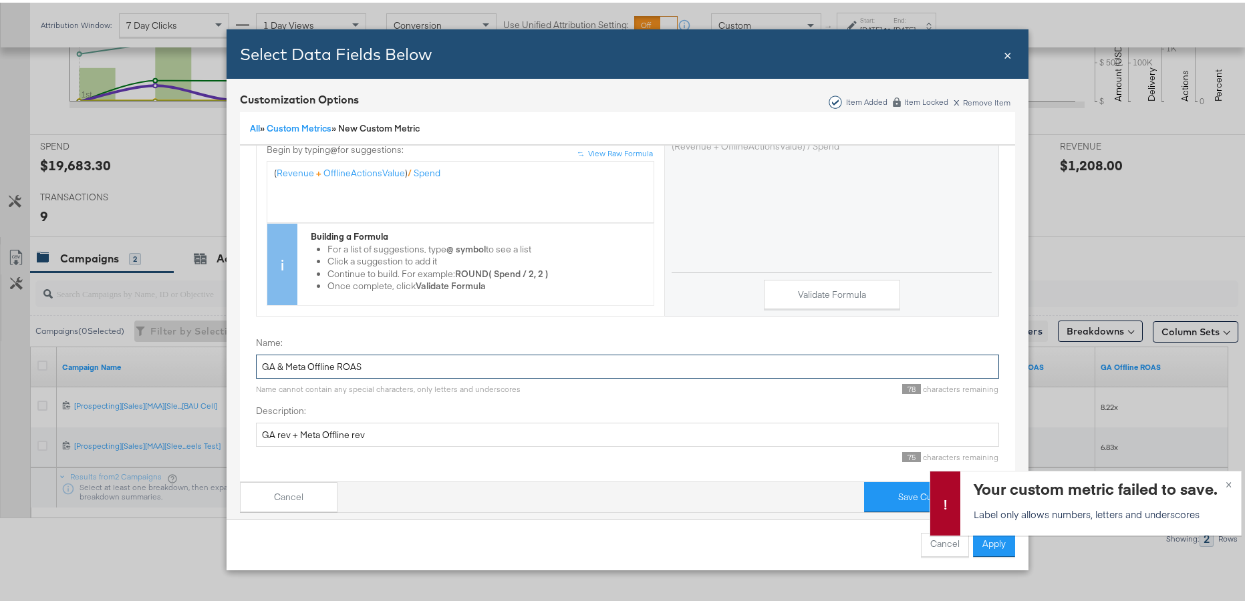
click at [281, 353] on input "GA & Meta Offline ROAS" at bounding box center [627, 364] width 743 height 25
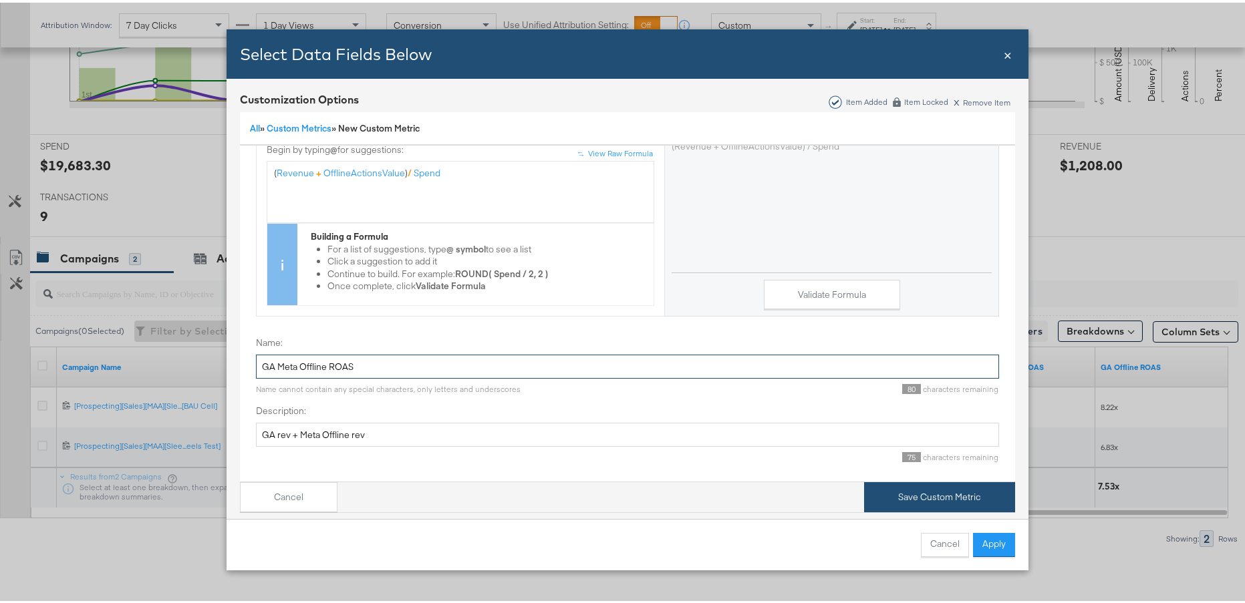
type input "GA Meta Offline ROAS"
click at [935, 480] on button "Save Custom Metric" at bounding box center [939, 495] width 151 height 30
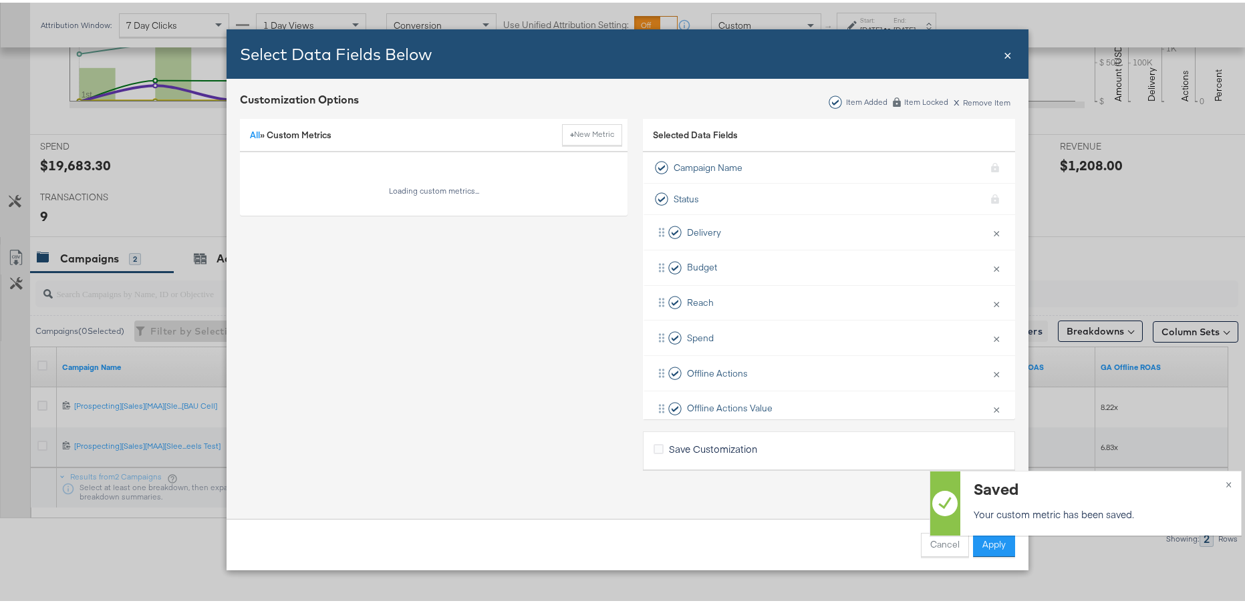
scroll to position [0, 0]
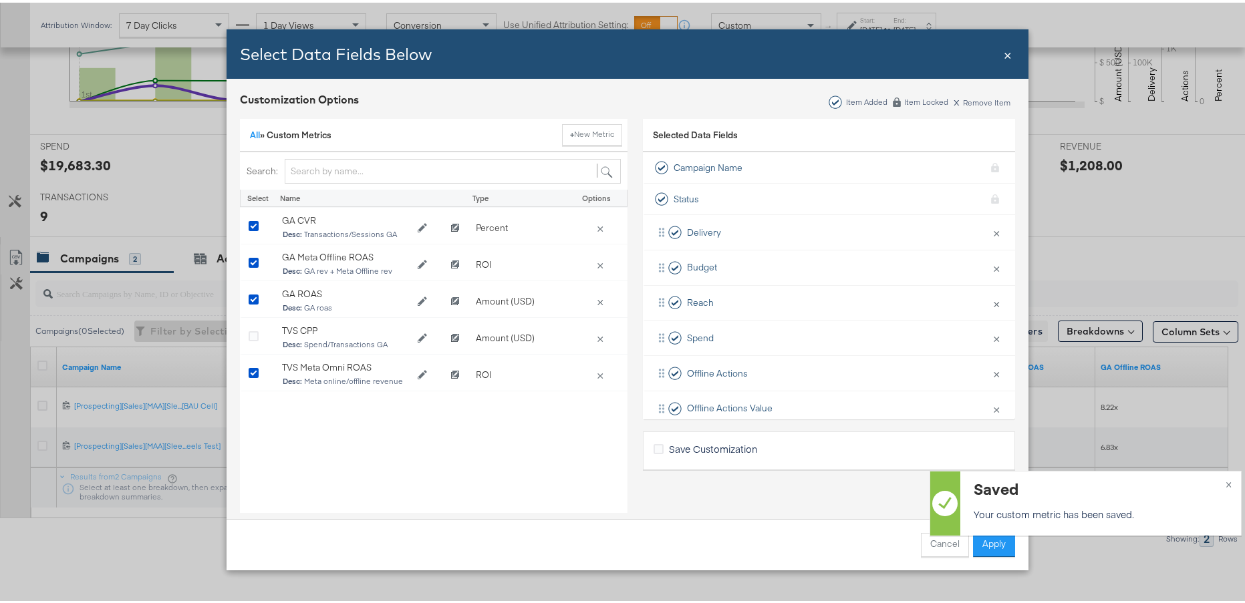
click at [1006, 56] on span "×" at bounding box center [1008, 51] width 8 height 18
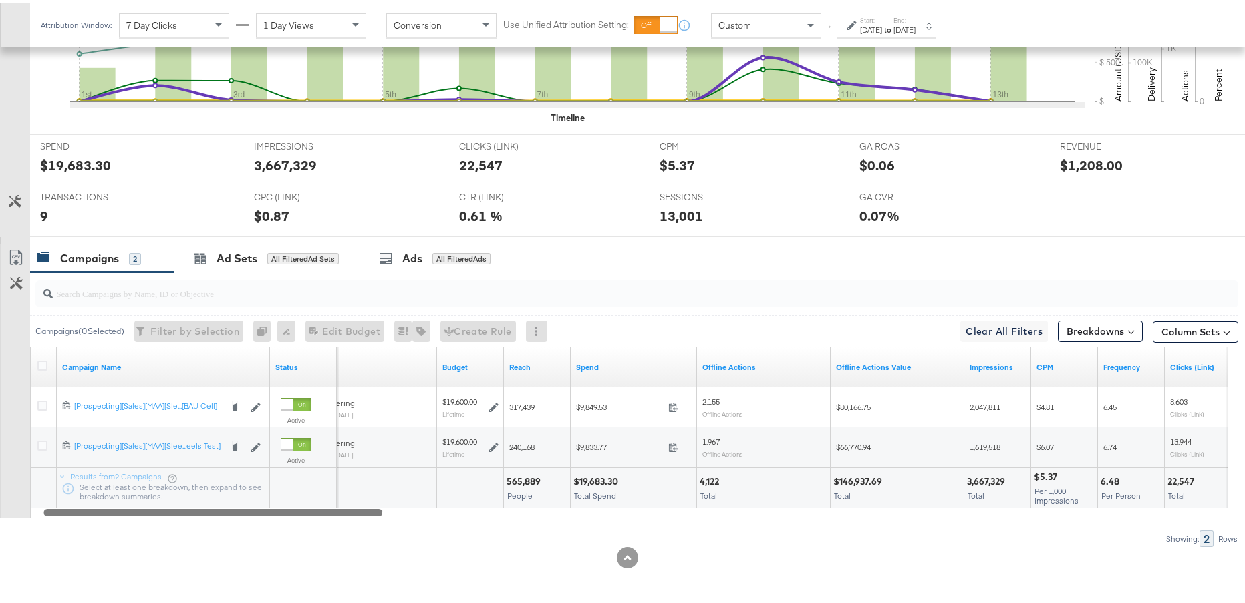
drag, startPoint x: 909, startPoint y: 512, endPoint x: 58, endPoint y: 539, distance: 851.1
click at [58, 539] on div "Campaigns ( 0 Selected) Filter by Selection Filter 0 campaigns 0 Rename 0 campa…" at bounding box center [619, 407] width 1238 height 275
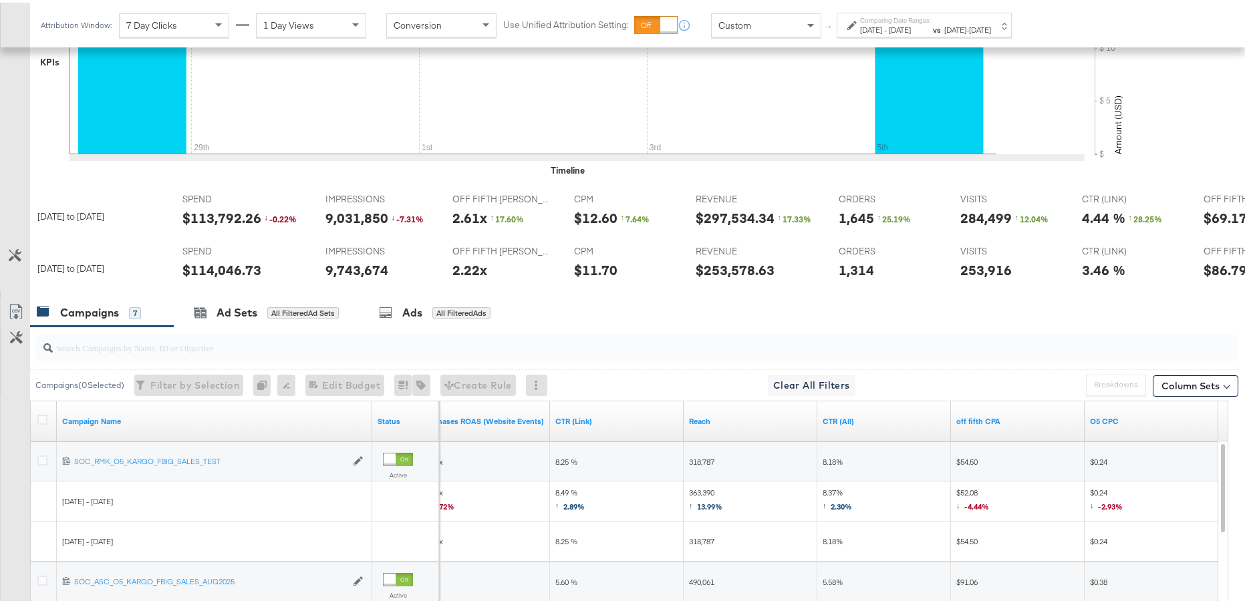
scroll to position [0, 50]
